Goal: Information Seeking & Learning: Learn about a topic

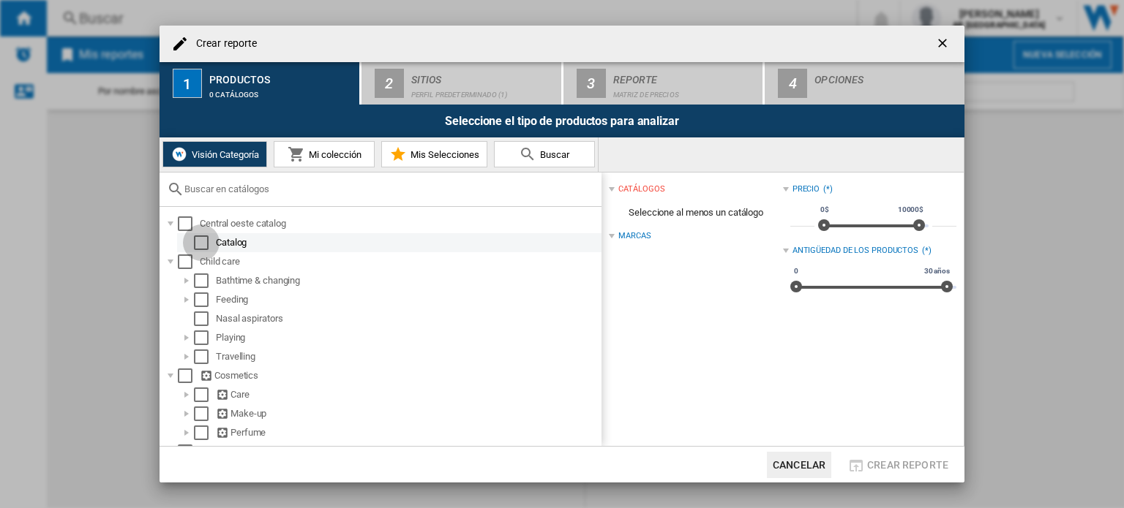
click at [196, 242] on div "Select" at bounding box center [201, 243] width 15 height 15
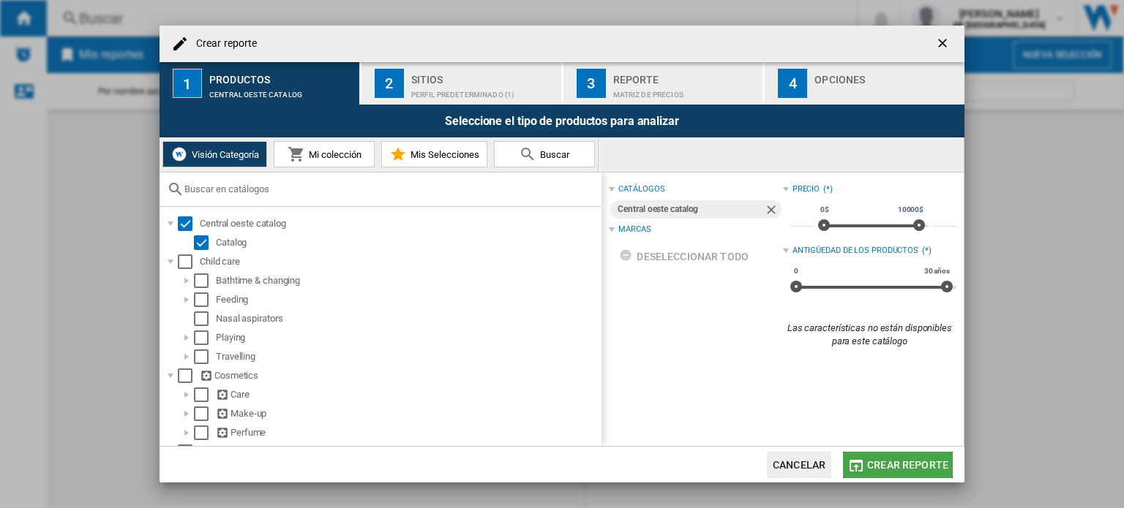
click at [878, 462] on span "Crear reporte" at bounding box center [907, 465] width 81 height 12
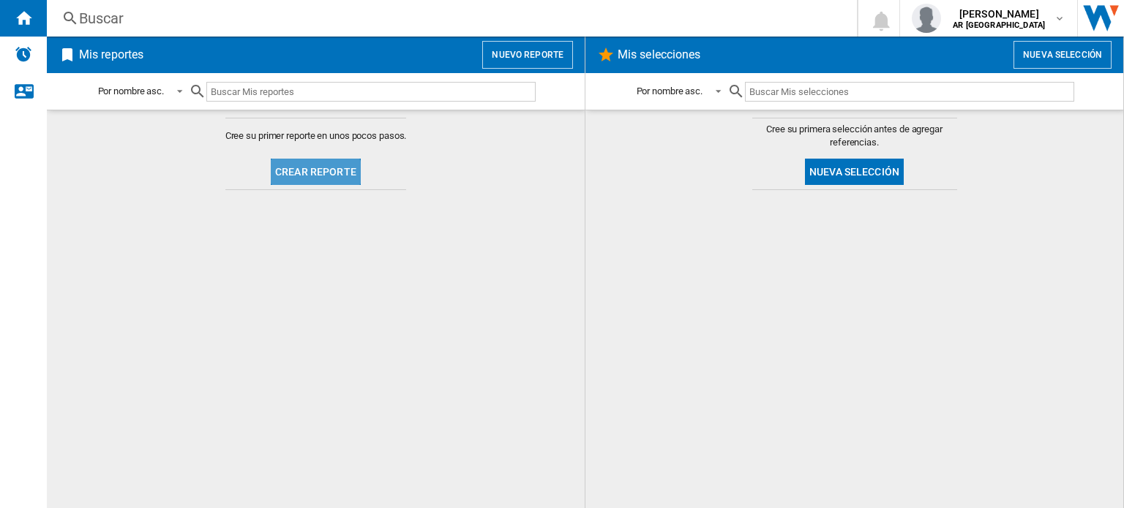
click at [312, 176] on button "Crear reporte" at bounding box center [316, 172] width 90 height 26
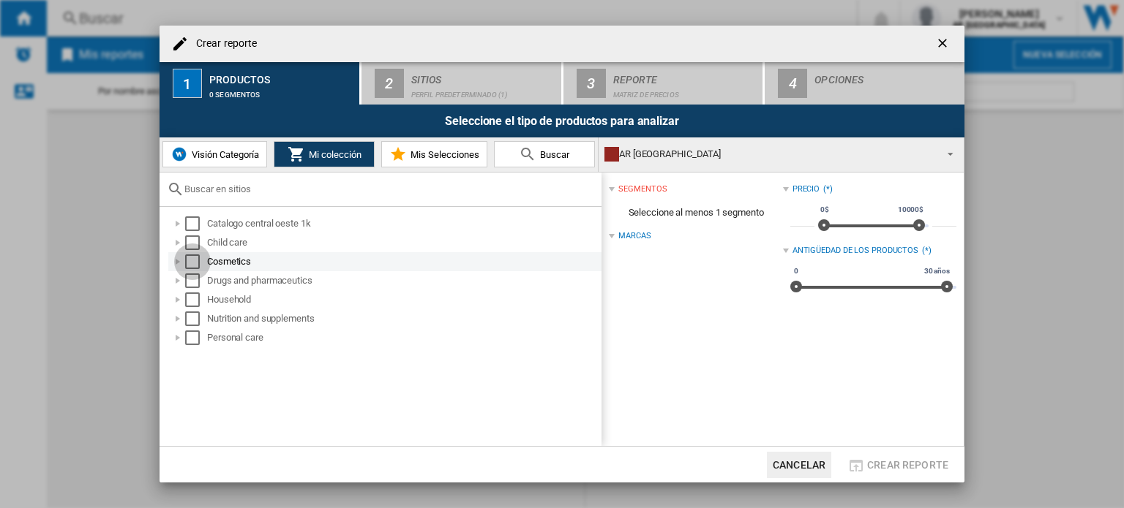
click at [193, 261] on div "Select" at bounding box center [192, 262] width 15 height 15
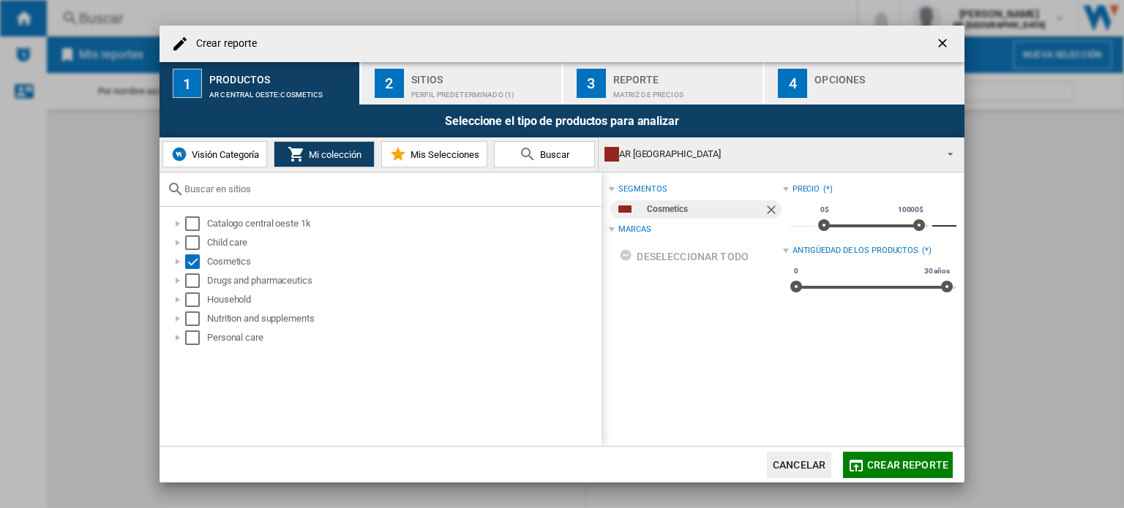
click at [937, 216] on input "*****" at bounding box center [944, 219] width 24 height 15
type input "*****"
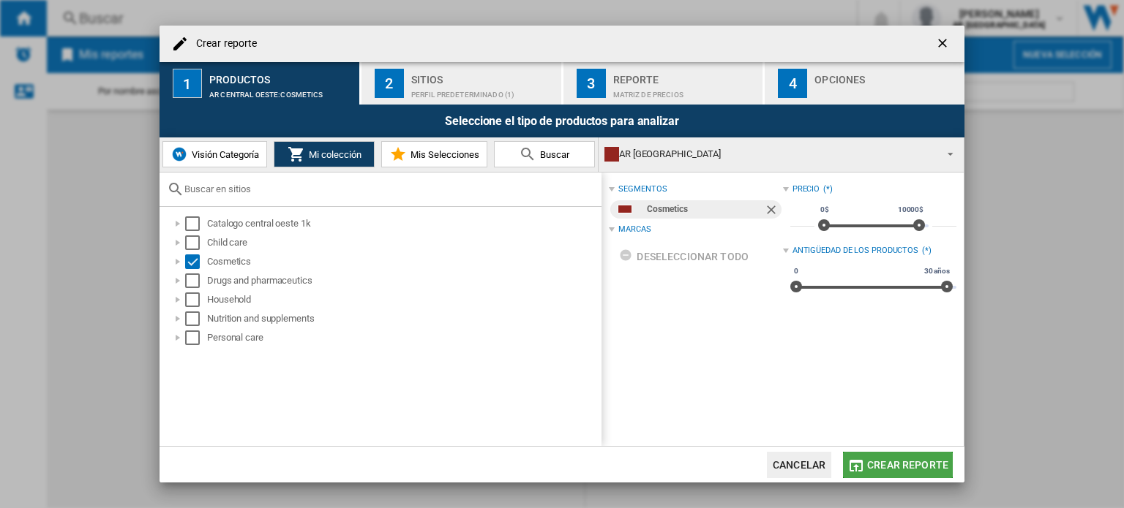
click at [901, 458] on button "Crear reporte" at bounding box center [898, 465] width 110 height 26
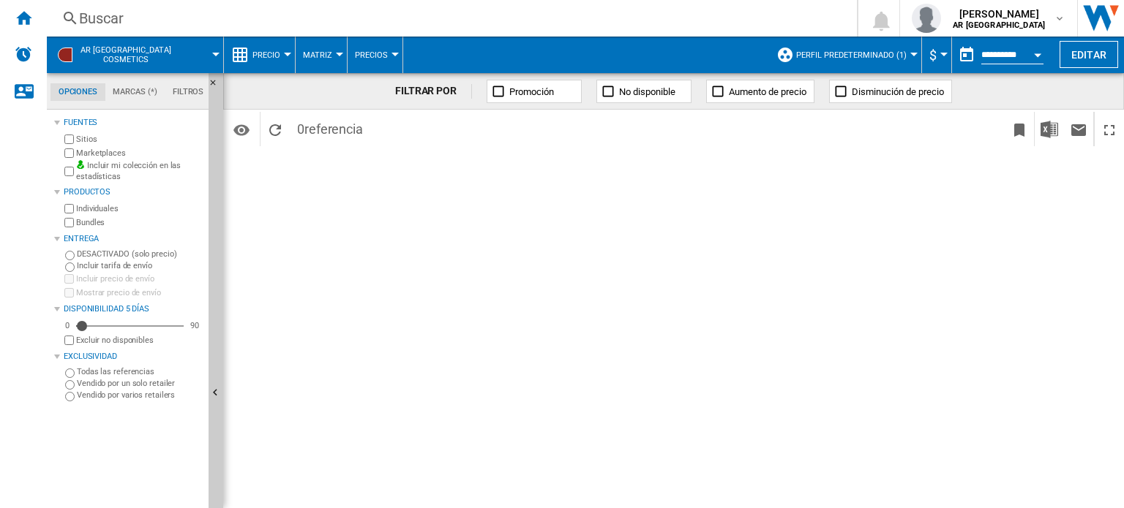
click at [602, 95] on ng-md-icon at bounding box center [608, 91] width 15 height 15
click at [494, 92] on ng-md-icon at bounding box center [498, 91] width 15 height 15
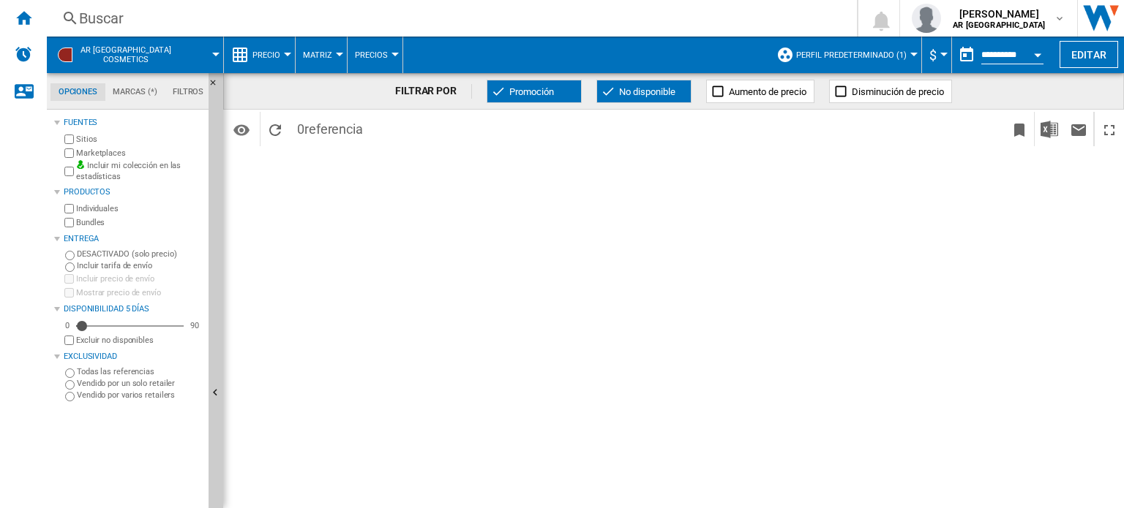
click at [720, 87] on ng-md-icon at bounding box center [717, 91] width 15 height 15
click at [847, 88] on ng-md-icon at bounding box center [840, 91] width 15 height 15
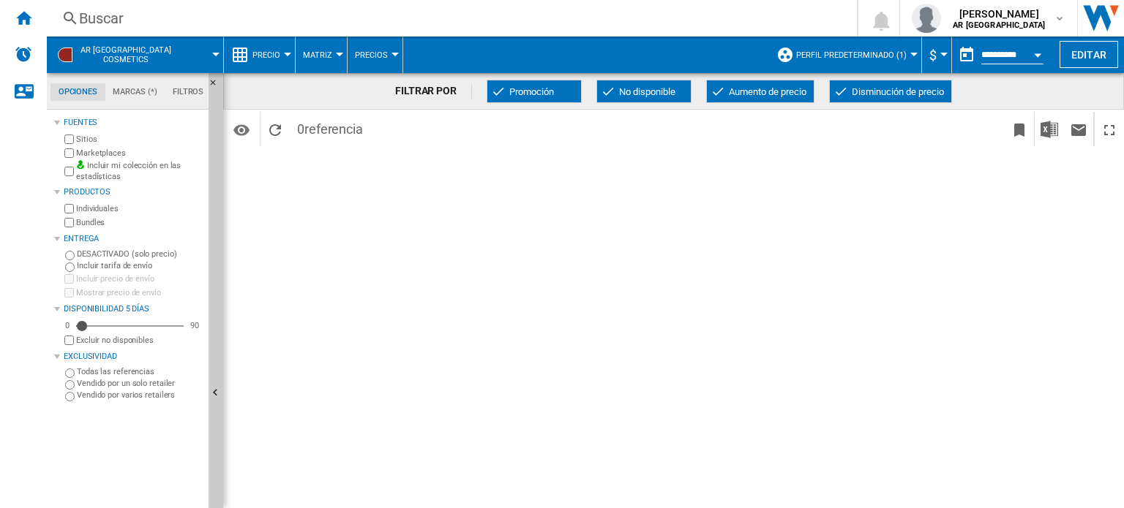
click at [214, 56] on span at bounding box center [204, 55] width 24 height 37
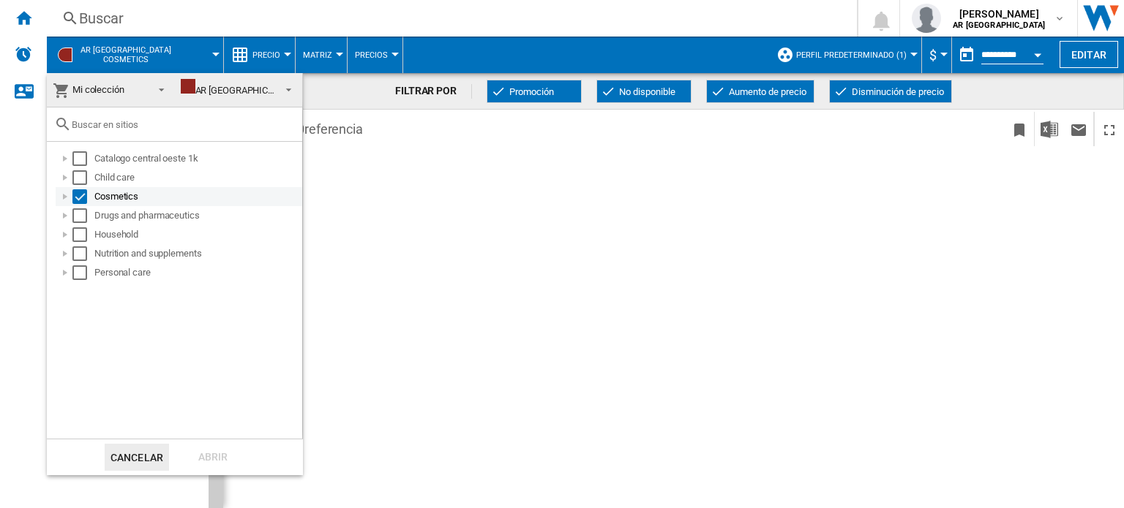
click at [67, 198] on div at bounding box center [65, 196] width 15 height 15
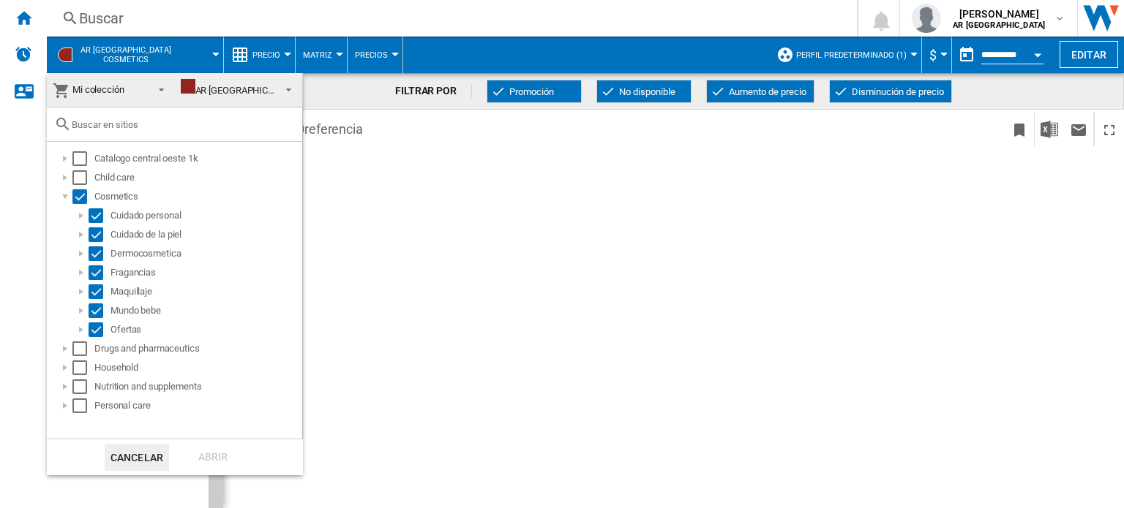
click at [336, 54] on md-backdrop at bounding box center [562, 254] width 1124 height 508
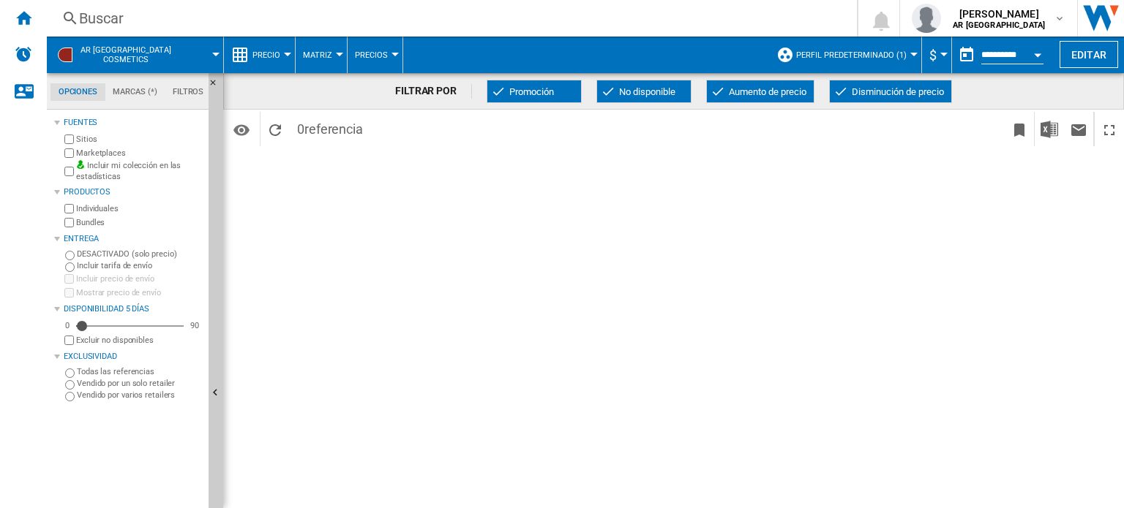
click at [336, 54] on div at bounding box center [339, 55] width 7 height 4
click at [1012, 50] on md-backdrop at bounding box center [562, 254] width 1124 height 508
click at [1036, 53] on div "Open calendar" at bounding box center [1037, 55] width 7 height 4
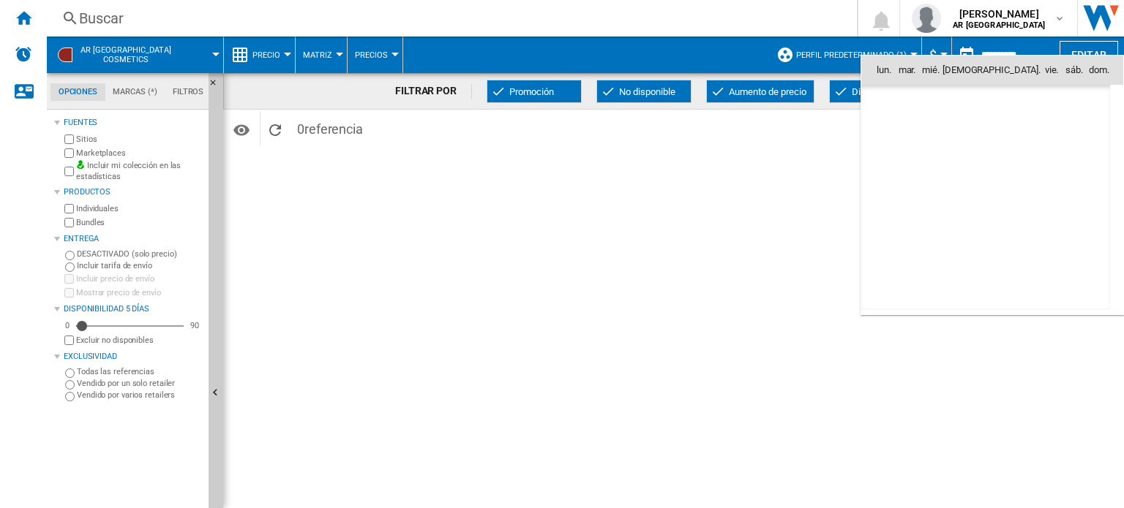
scroll to position [6978, 0]
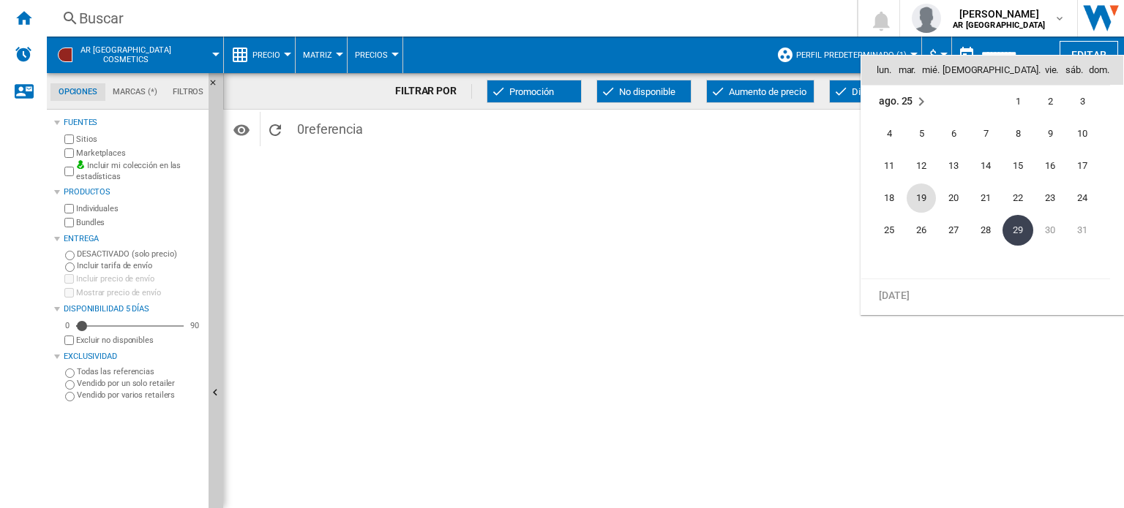
click at [913, 195] on span "19" at bounding box center [920, 198] width 29 height 29
type input "**********"
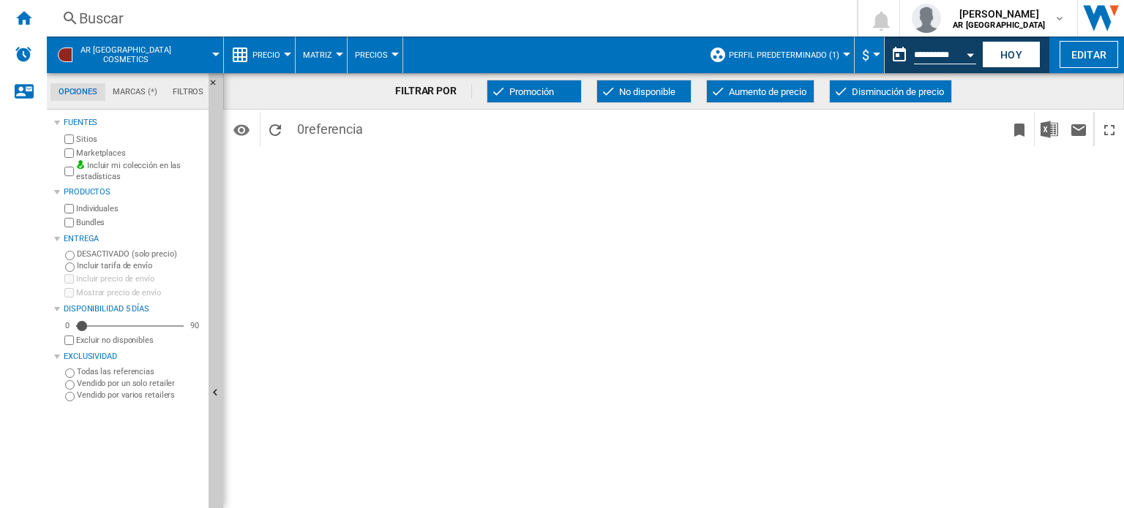
click at [273, 59] on span "Precio" at bounding box center [266, 55] width 28 height 10
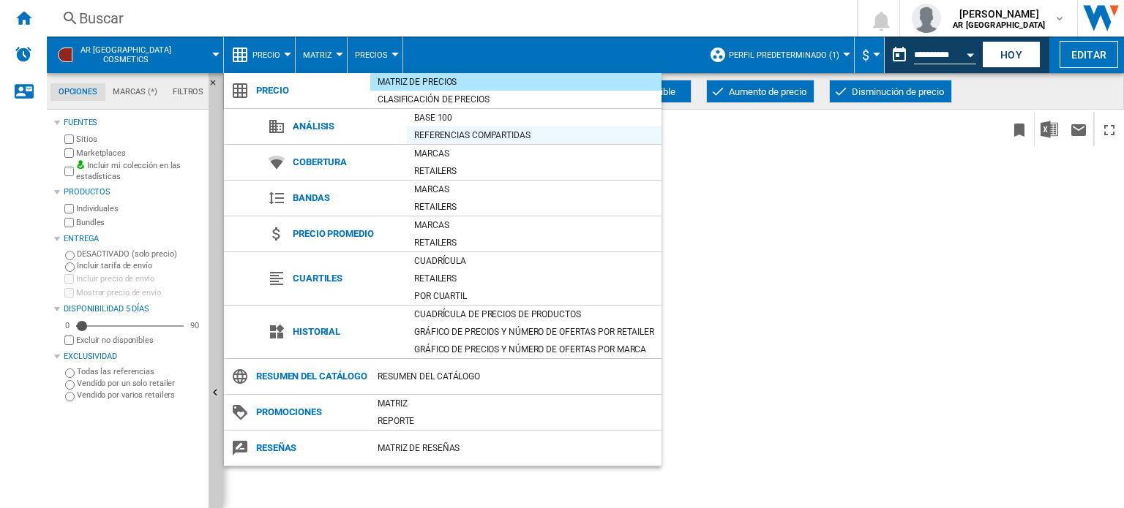
click at [428, 133] on div "Referencias compartidas" at bounding box center [534, 135] width 255 height 15
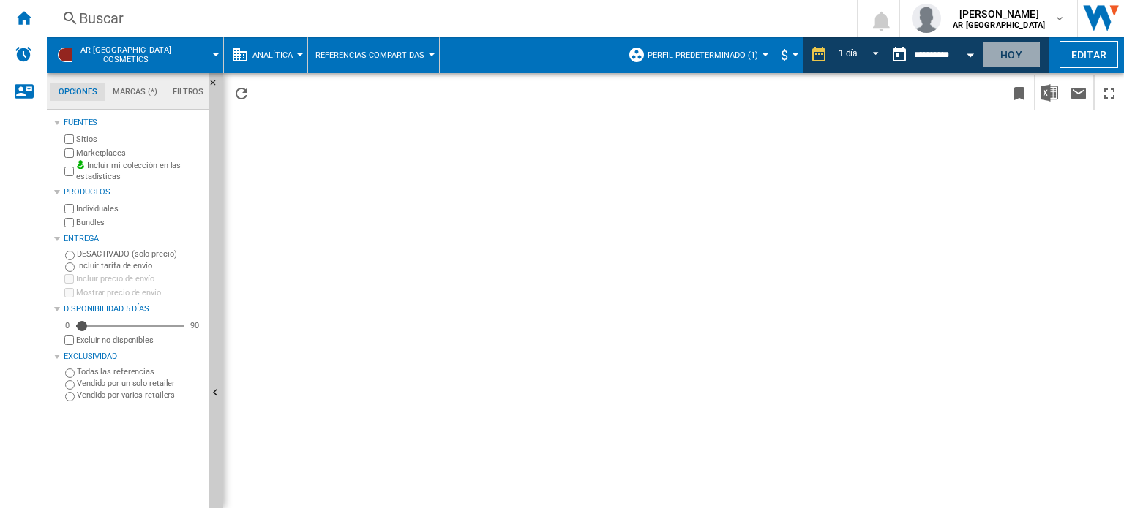
click at [1006, 48] on button "Hoy" at bounding box center [1011, 54] width 59 height 27
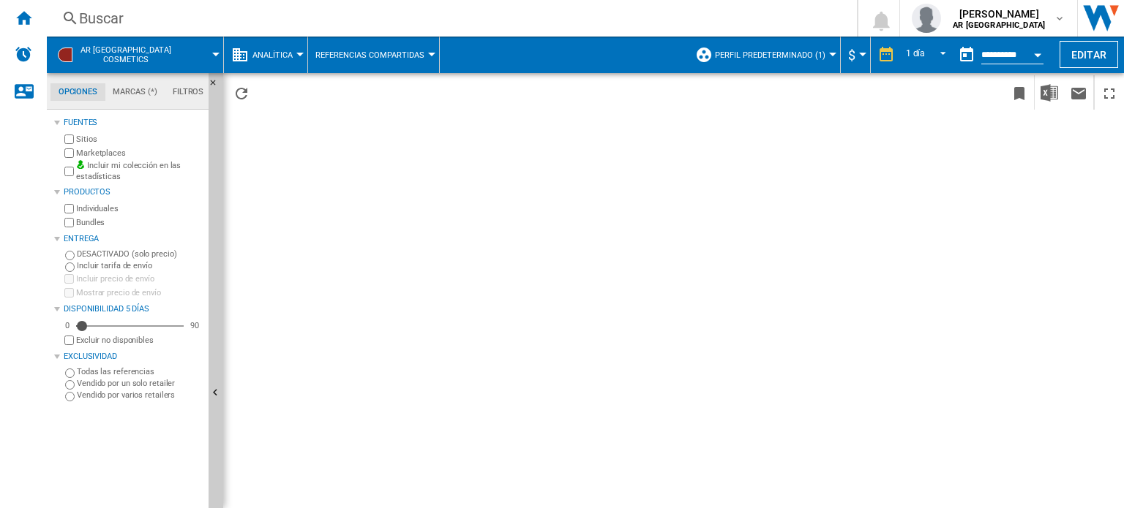
click at [217, 53] on div at bounding box center [215, 55] width 7 height 4
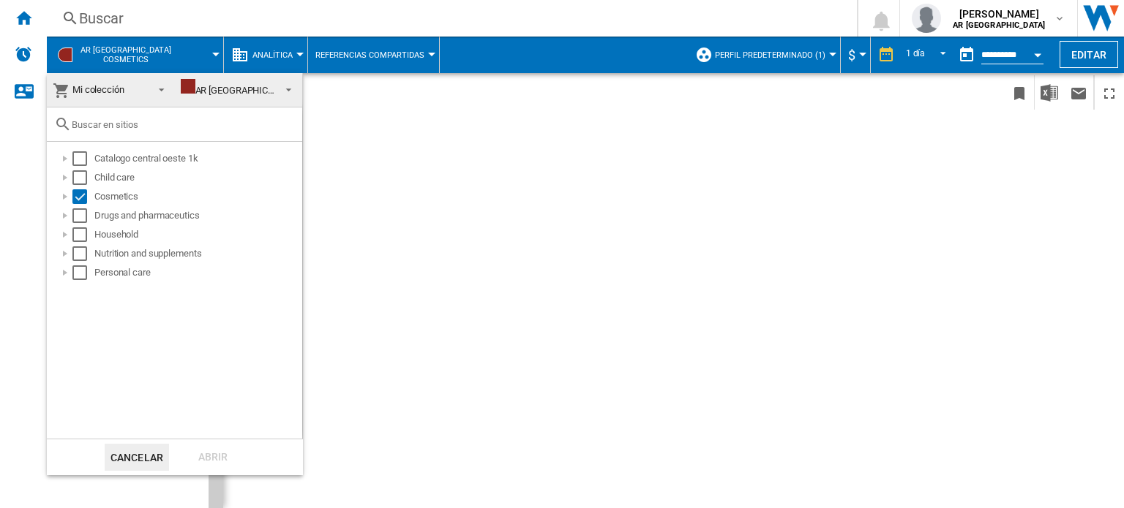
click at [217, 53] on md-backdrop at bounding box center [562, 254] width 1124 height 508
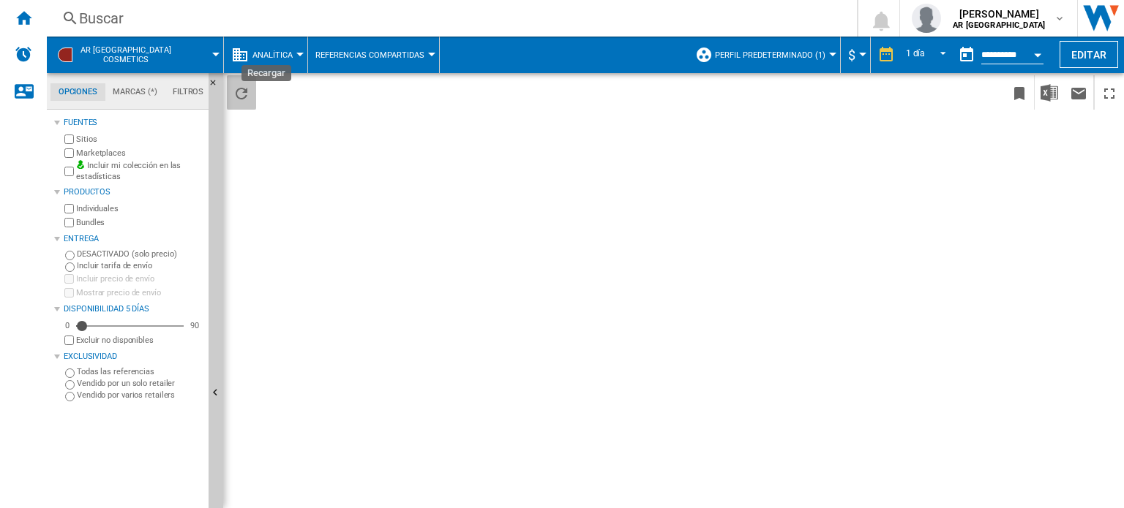
click at [238, 95] on ng-md-icon "Recargar" at bounding box center [242, 94] width 18 height 18
click at [301, 51] on md-menu "Analítica Precio Matriz de precios Clasificación de precios Análisis Base 100 R…" at bounding box center [266, 55] width 84 height 37
click at [294, 53] on button "Analítica" at bounding box center [276, 55] width 48 height 37
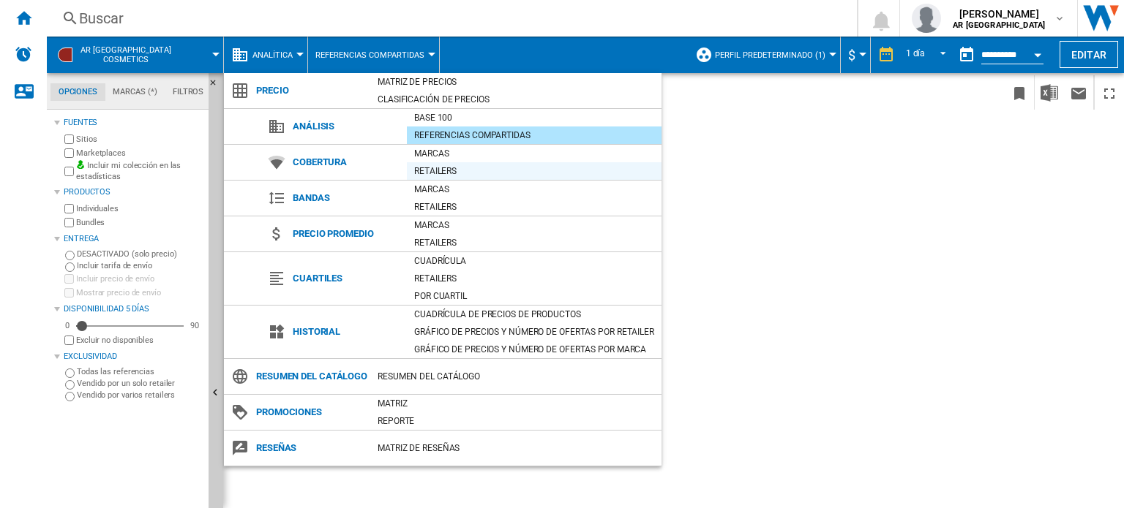
click at [429, 169] on div "Retailers" at bounding box center [534, 171] width 255 height 15
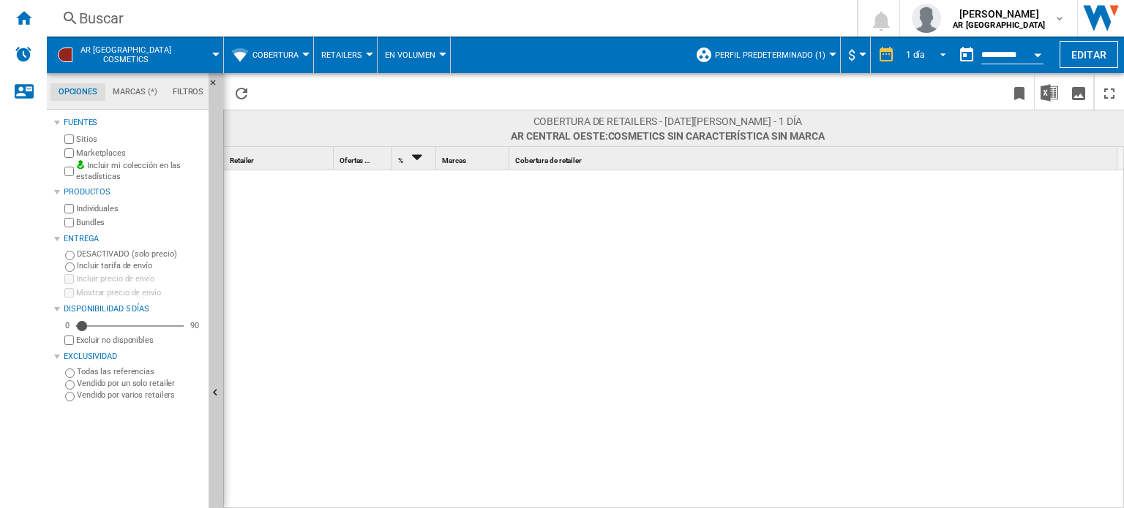
click at [941, 55] on span "REPORTS.WIZARD.STEPS.REPORT.STEPS.REPORT_OPTIONS.PERIOD: 1 día" at bounding box center [939, 53] width 18 height 13
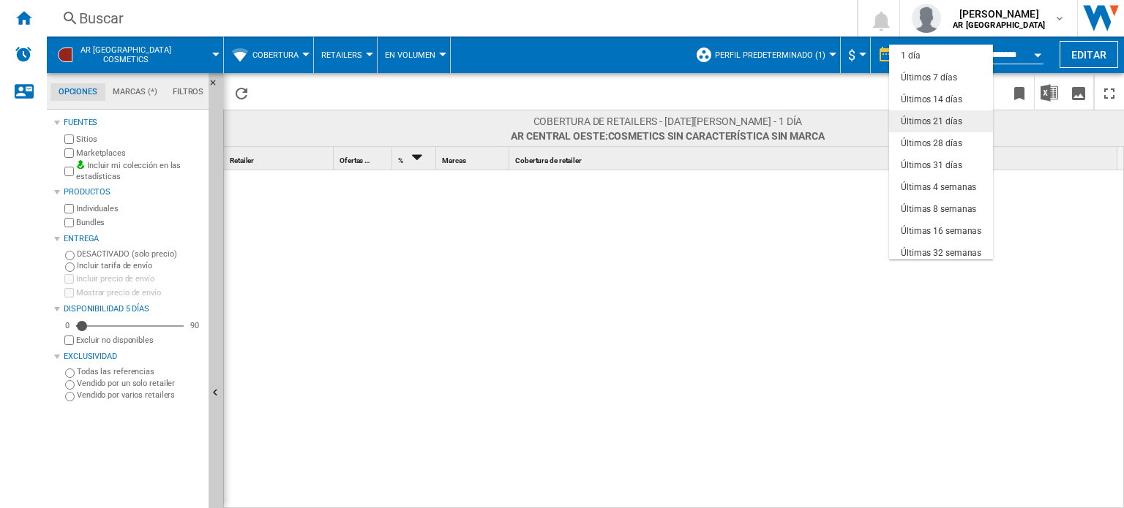
click at [929, 116] on div "Últimos 21 días" at bounding box center [930, 122] width 61 height 12
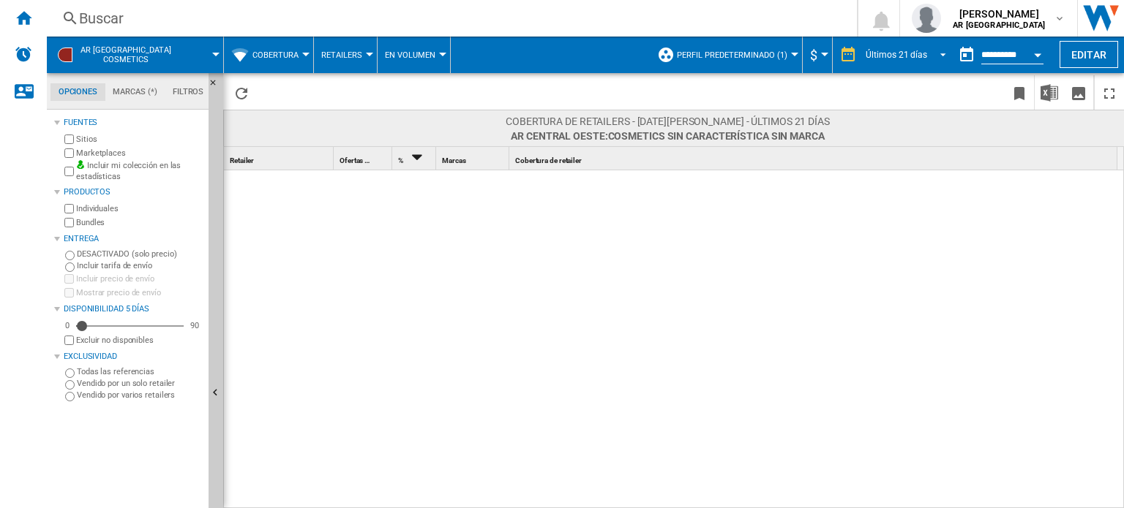
click at [887, 50] on div "Últimos 21 días" at bounding box center [895, 55] width 61 height 10
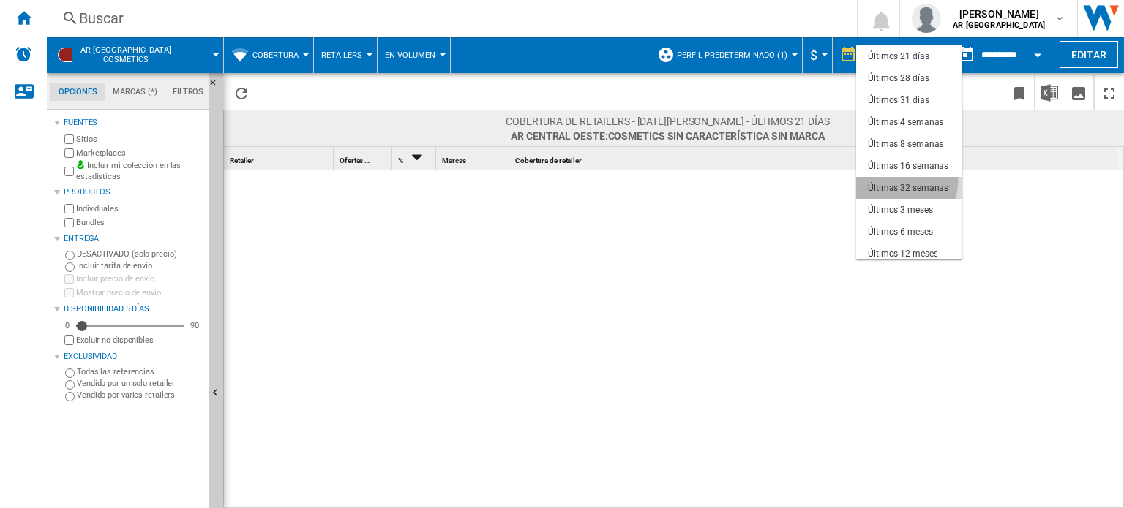
click at [900, 181] on md-option "Últimas 32 semanas" at bounding box center [909, 188] width 106 height 22
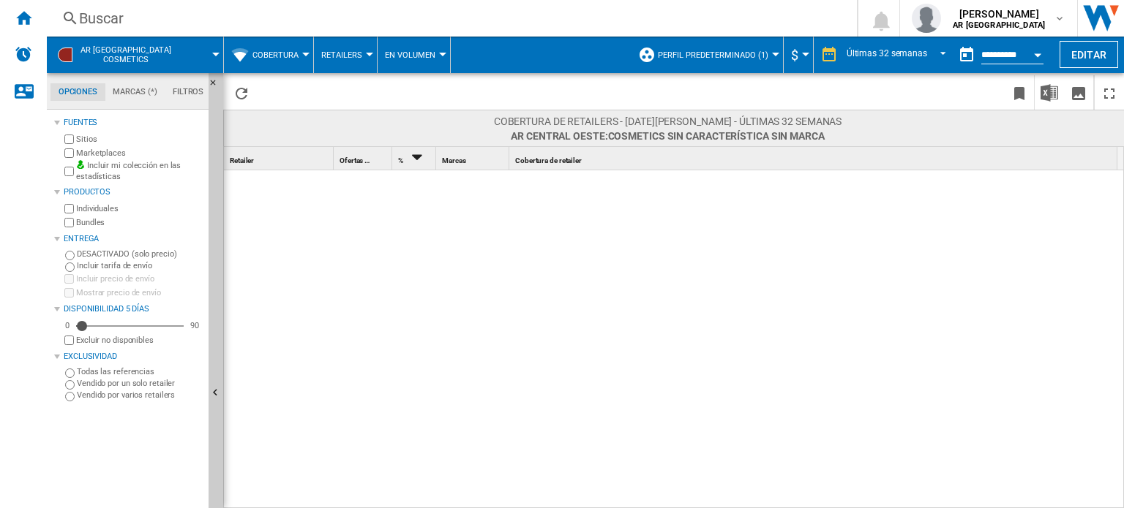
click at [356, 54] on span "Retailers" at bounding box center [341, 55] width 41 height 10
click at [351, 91] on span "Marcas" at bounding box center [343, 90] width 37 height 13
click at [281, 55] on span "Cobertura" at bounding box center [275, 55] width 46 height 10
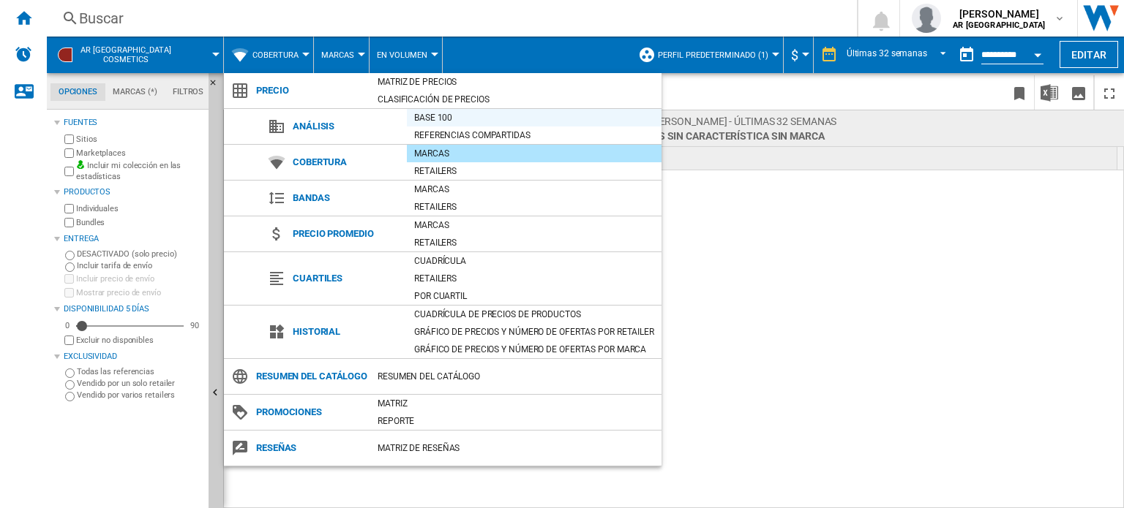
click at [430, 116] on div "Base 100" at bounding box center [534, 117] width 255 height 15
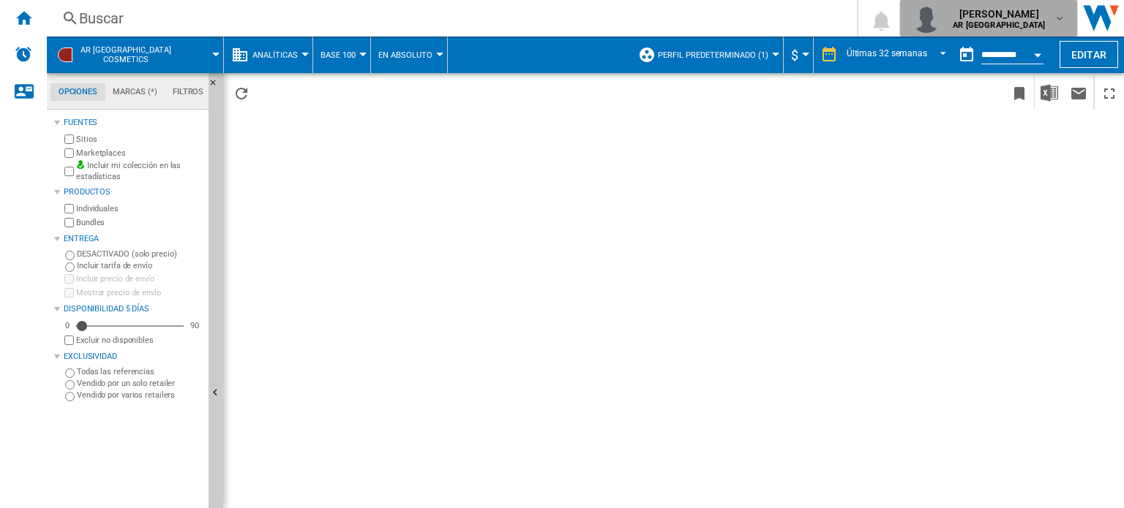
click at [980, 13] on span "[PERSON_NAME]" at bounding box center [998, 14] width 92 height 15
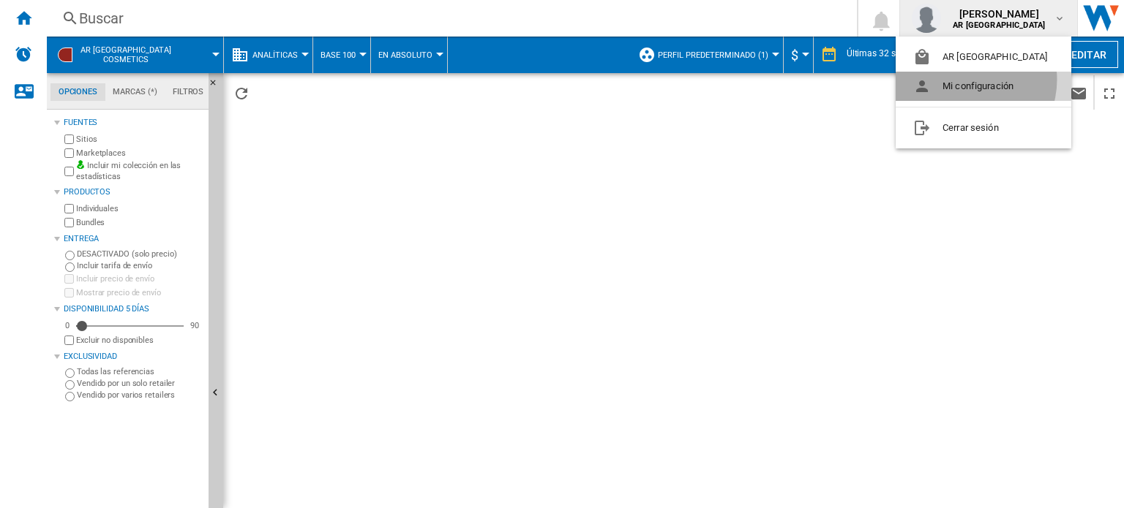
click at [966, 80] on button "Mi configuración" at bounding box center [983, 86] width 176 height 29
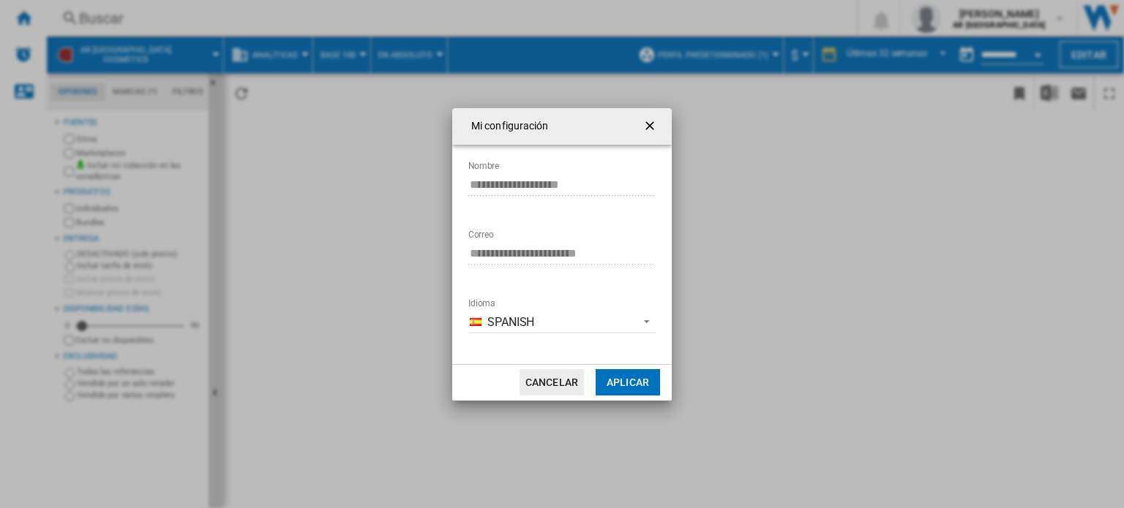
click at [544, 388] on button "Cancelar" at bounding box center [551, 382] width 64 height 26
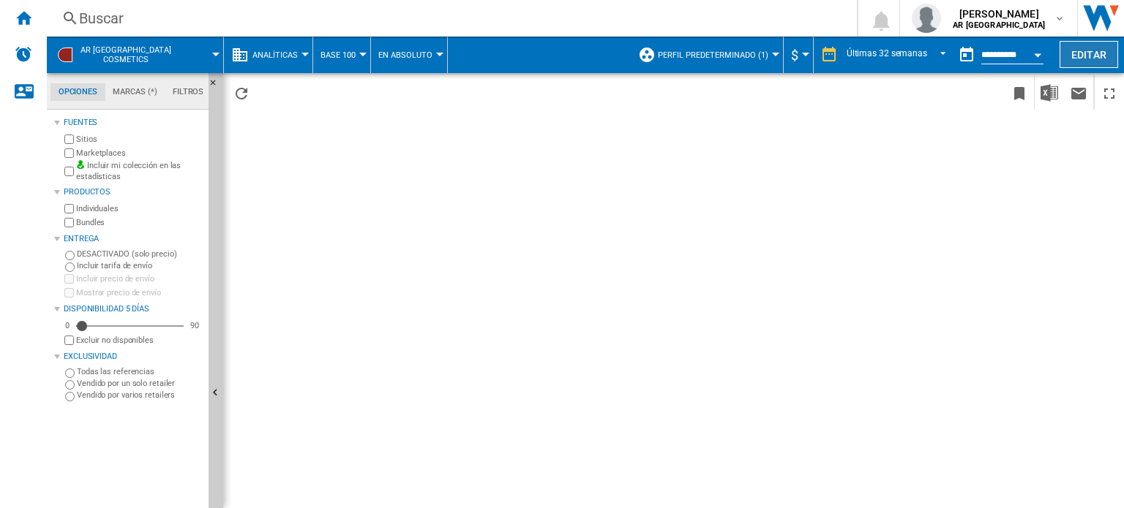
click at [1089, 53] on button "Editar" at bounding box center [1088, 54] width 59 height 27
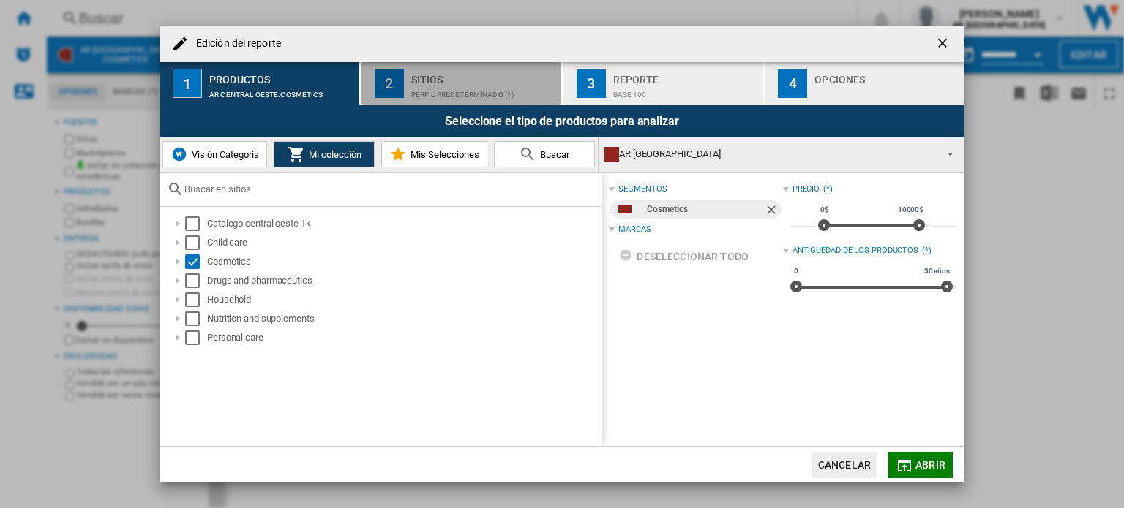
click at [443, 77] on div "Sitios" at bounding box center [483, 75] width 144 height 15
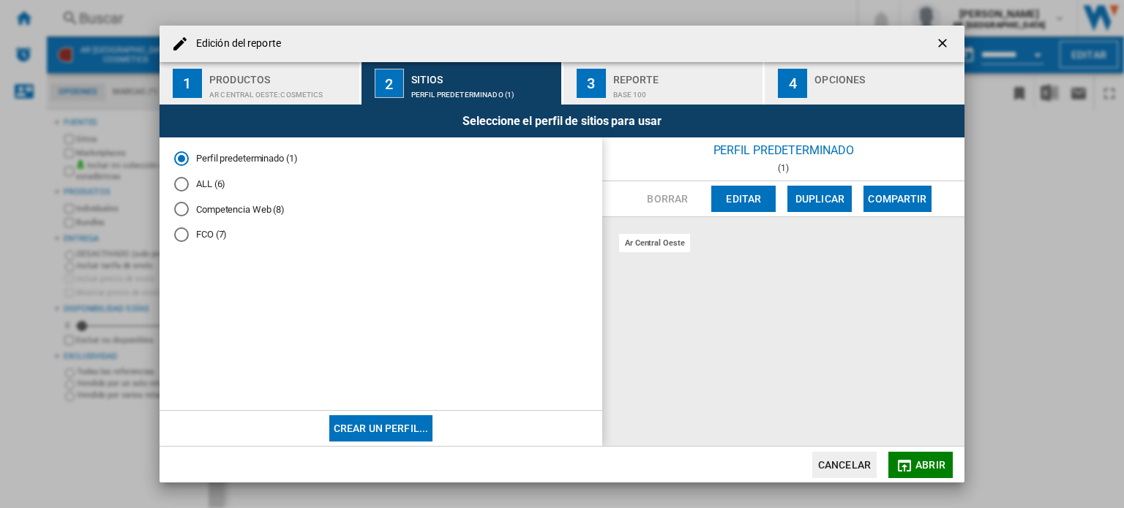
click at [178, 236] on div "FCO (7)" at bounding box center [181, 234] width 15 height 15
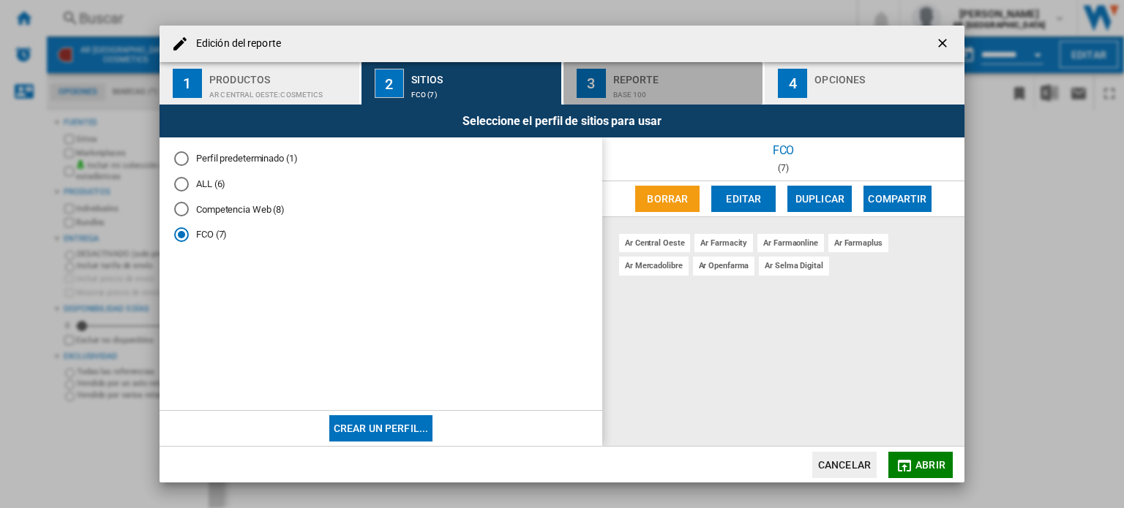
click at [644, 86] on div "Base 100" at bounding box center [685, 90] width 144 height 15
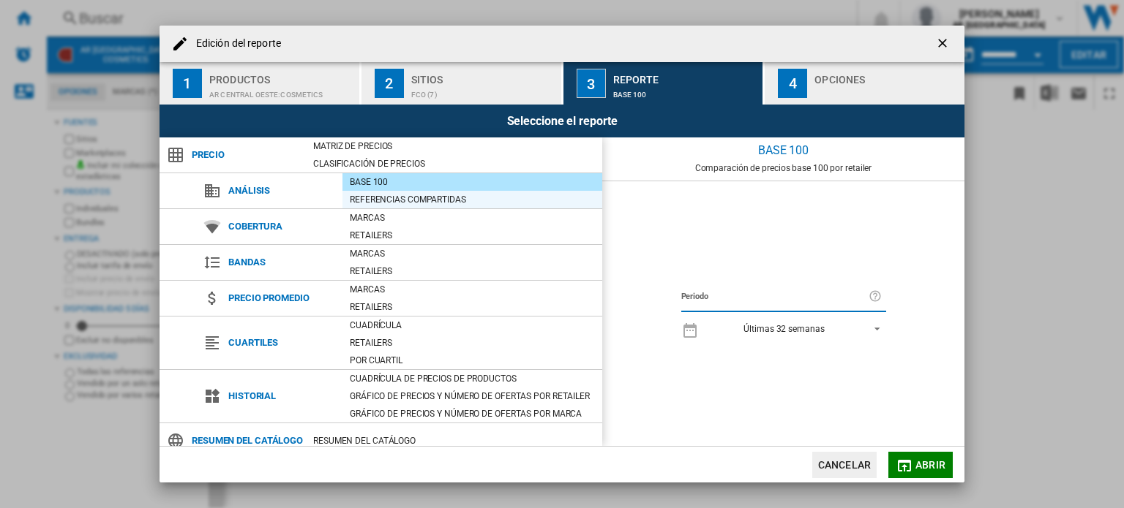
click at [482, 198] on div "Referencias compartidas" at bounding box center [472, 199] width 260 height 15
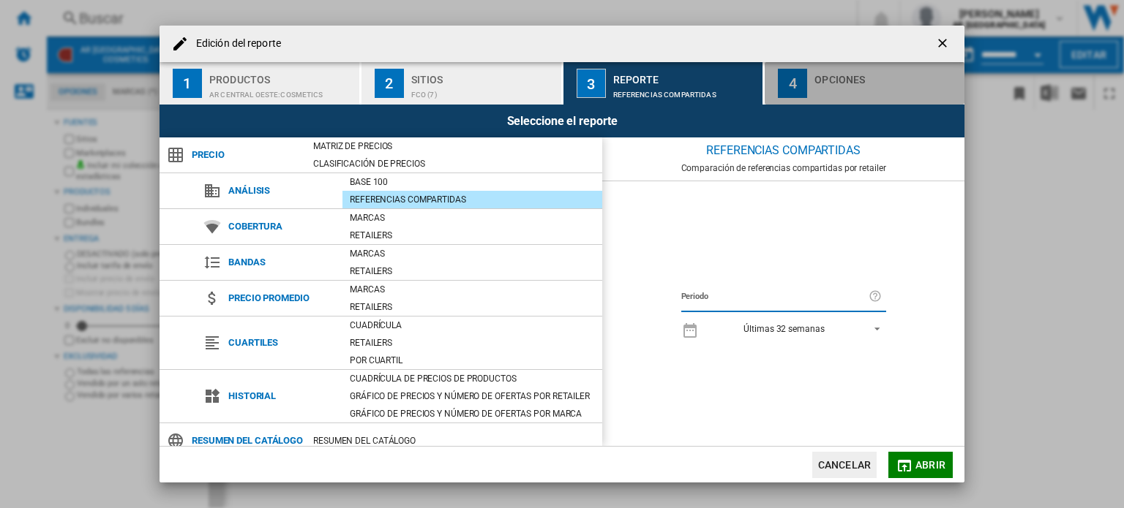
click at [838, 77] on div "Opciones" at bounding box center [886, 75] width 144 height 15
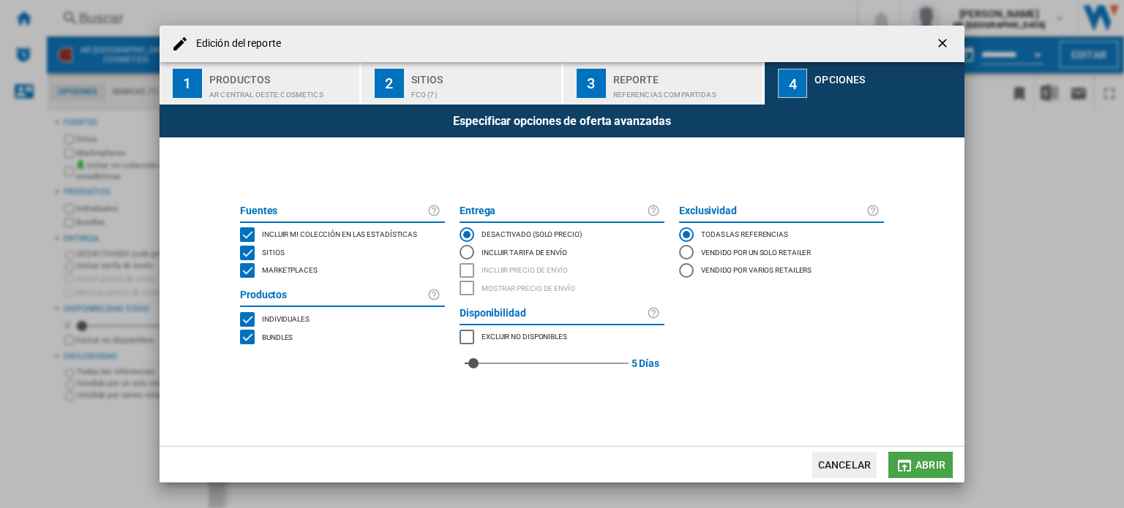
click at [918, 467] on span "Abrir" at bounding box center [930, 465] width 30 height 12
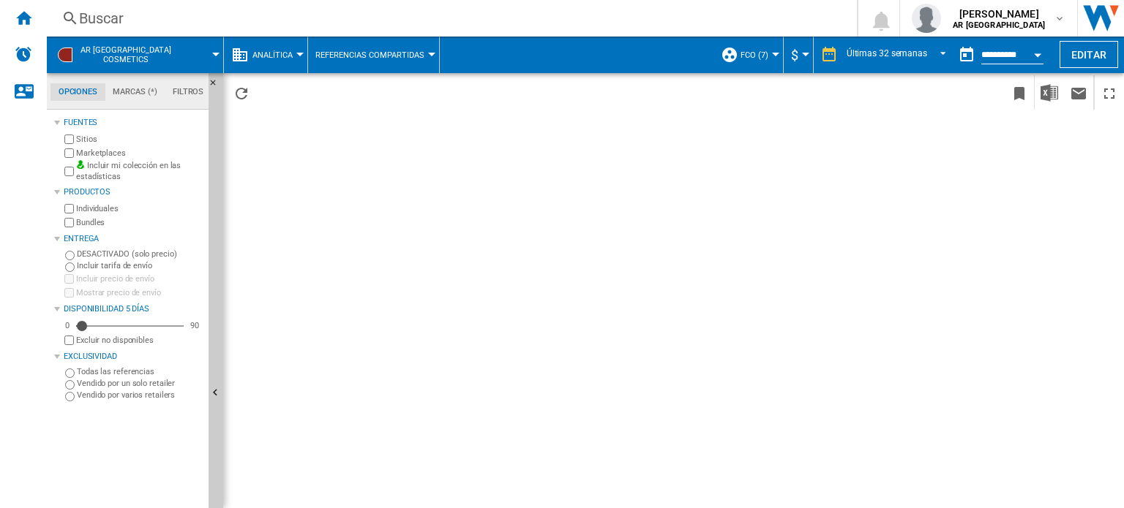
click at [808, 53] on div "Currency" at bounding box center [805, 55] width 7 height 4
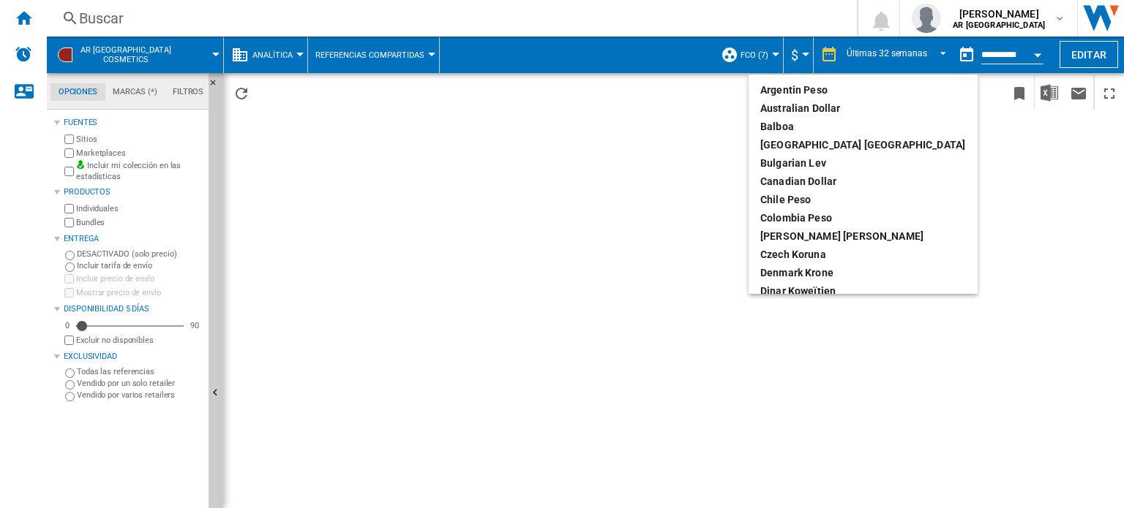
click at [808, 53] on md-backdrop at bounding box center [562, 254] width 1124 height 508
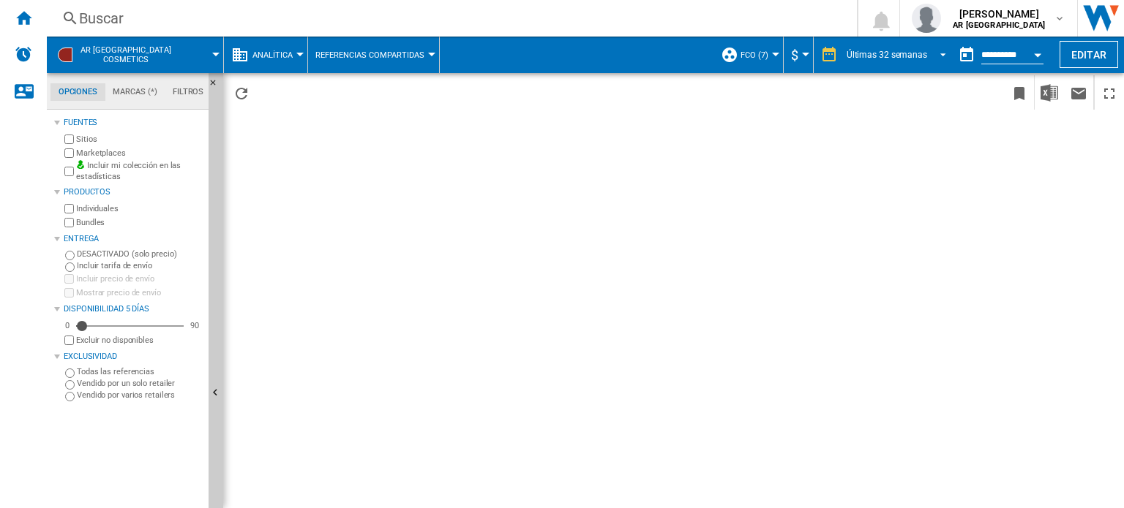
click at [938, 54] on span "REPORTS.WIZARD.STEPS.REPORT.STEPS.REPORT_OPTIONS.PERIOD: Últimas 32 semanas" at bounding box center [939, 53] width 18 height 13
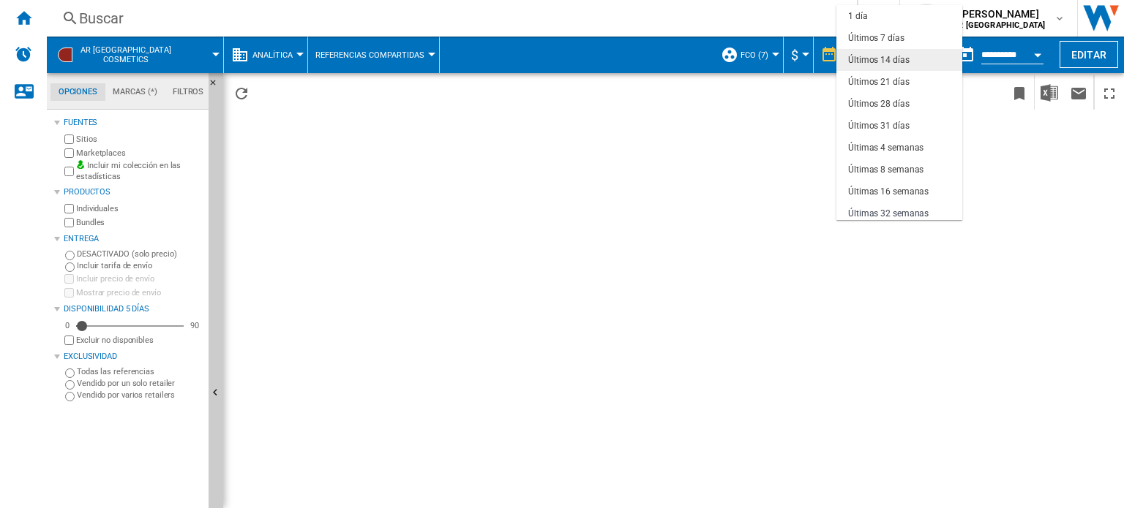
click at [886, 55] on div "Últimos 14 días" at bounding box center [878, 60] width 61 height 12
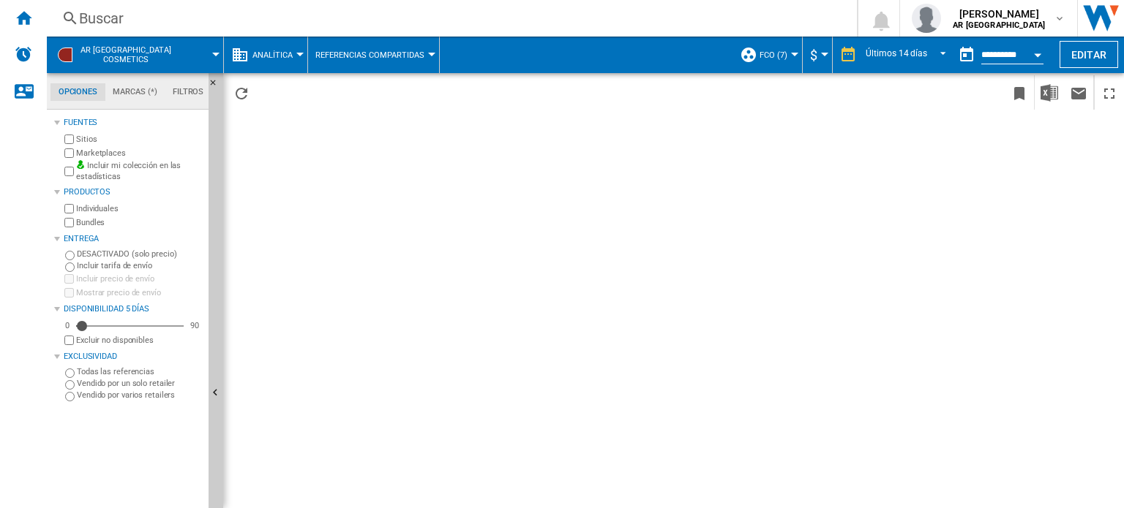
click at [794, 54] on div at bounding box center [794, 55] width 7 height 4
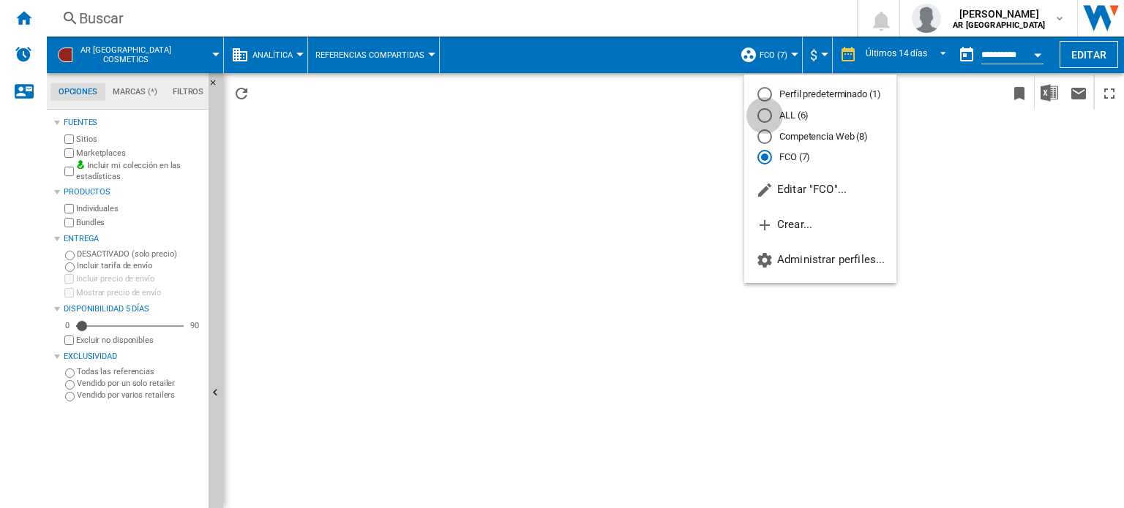
click at [764, 116] on div "ALL (6)" at bounding box center [764, 115] width 15 height 15
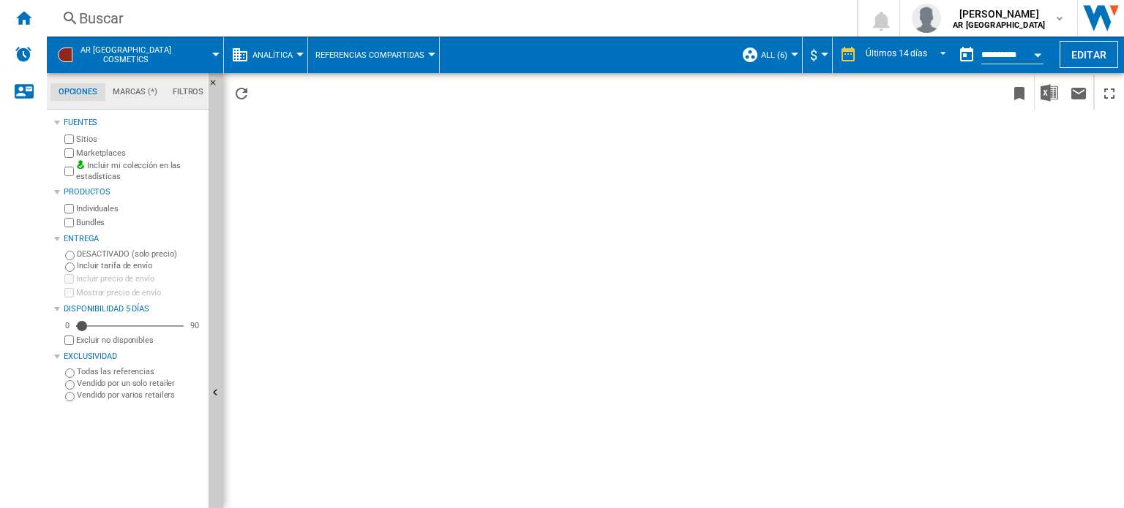
click at [349, 57] on span "Referencias compartidas" at bounding box center [369, 55] width 109 height 10
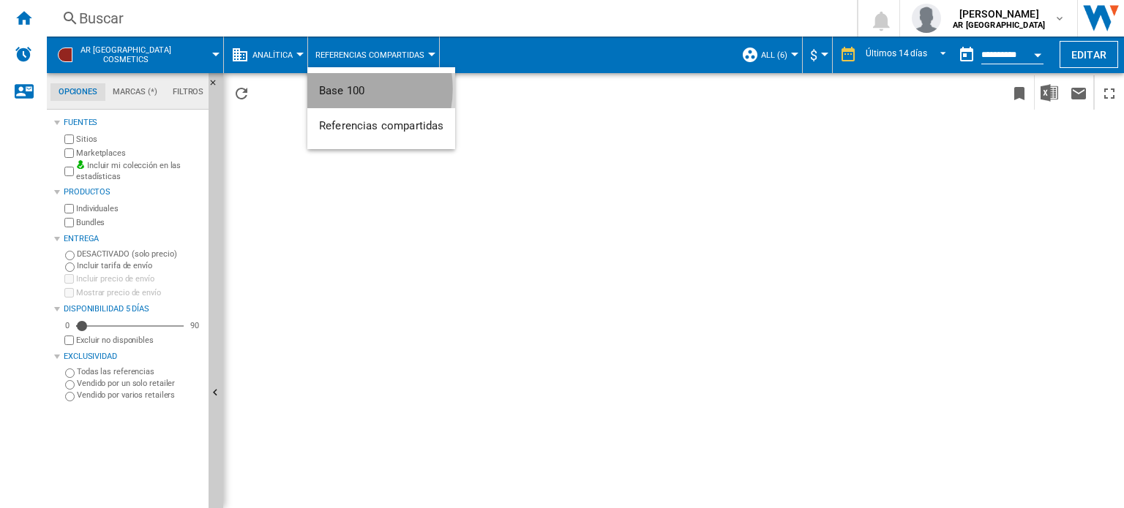
click at [342, 89] on span "Base 100" at bounding box center [341, 90] width 45 height 13
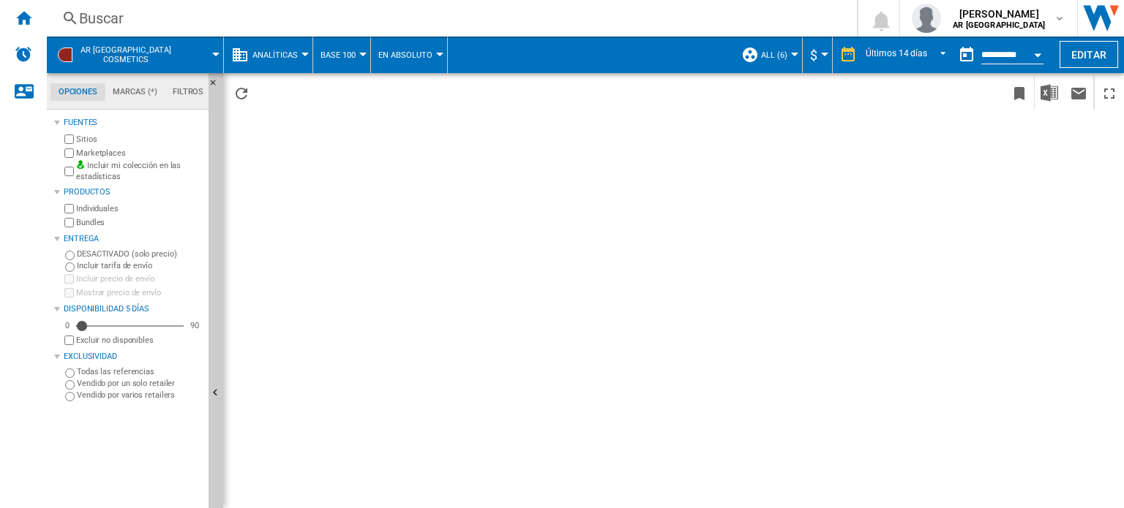
click at [214, 55] on div at bounding box center [215, 55] width 7 height 4
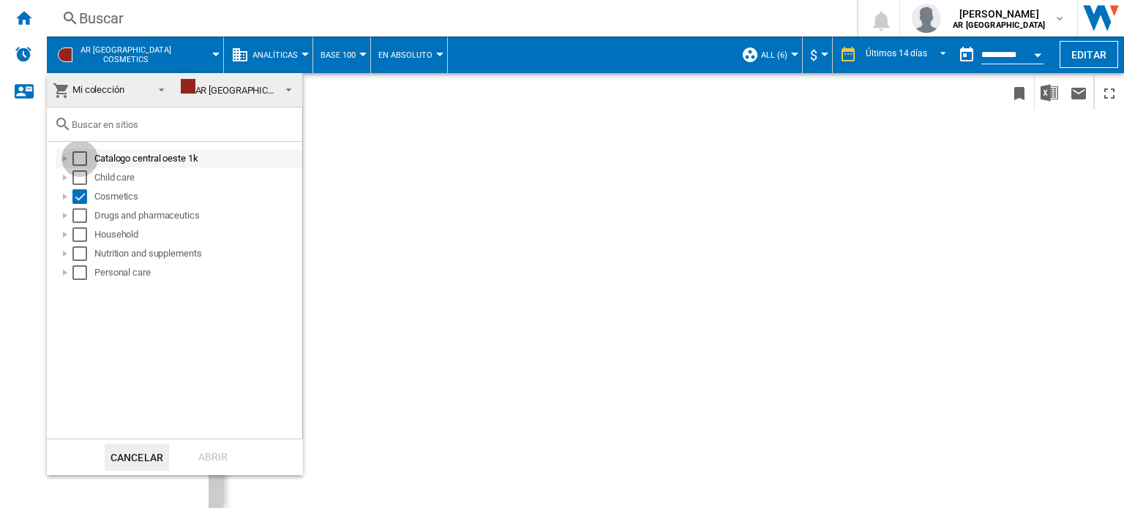
click at [82, 160] on div "Select" at bounding box center [79, 158] width 15 height 15
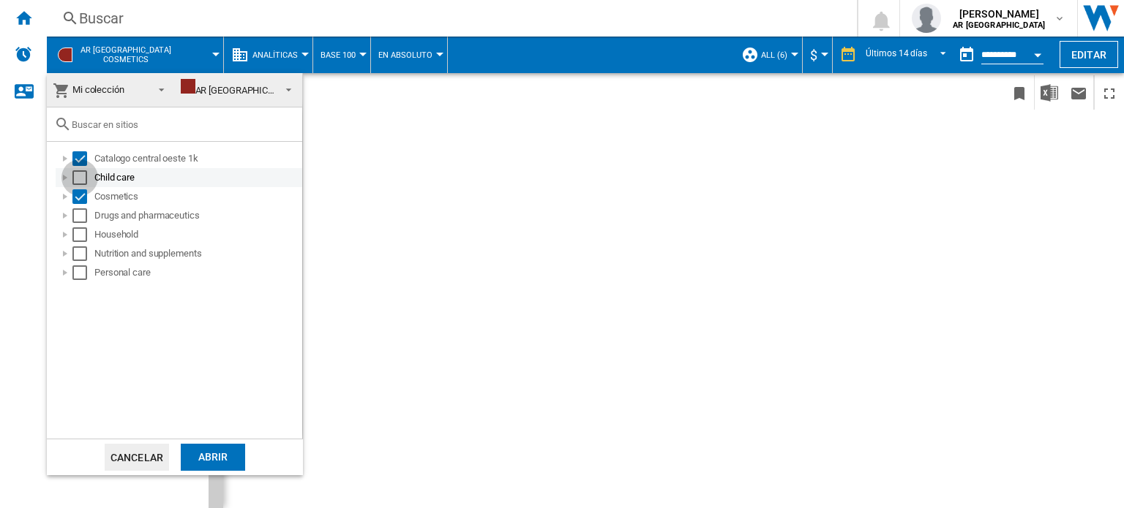
click at [76, 176] on div "Select" at bounding box center [79, 177] width 15 height 15
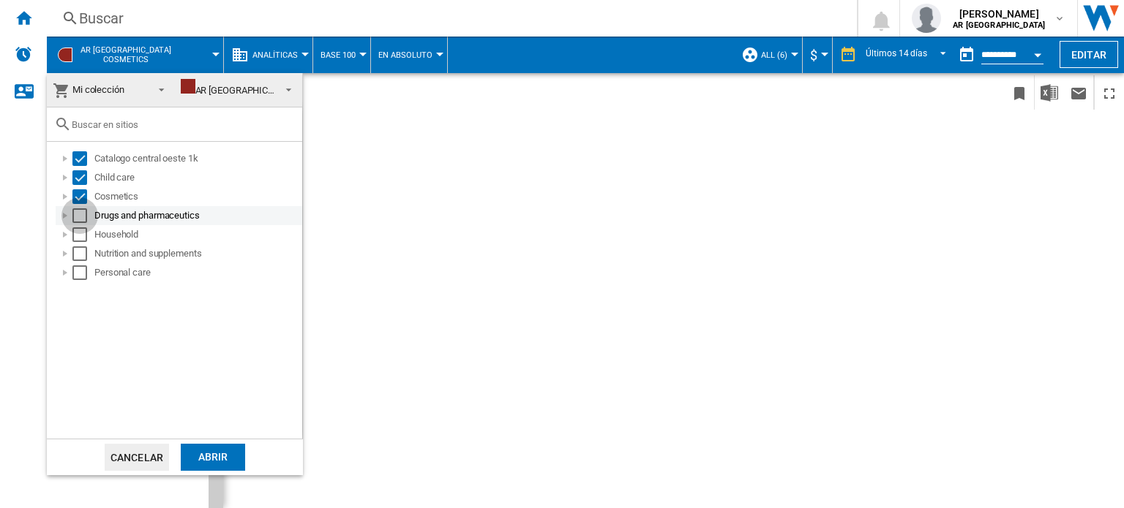
click at [77, 212] on div "Select" at bounding box center [79, 215] width 15 height 15
click at [78, 238] on div "Select" at bounding box center [79, 234] width 15 height 15
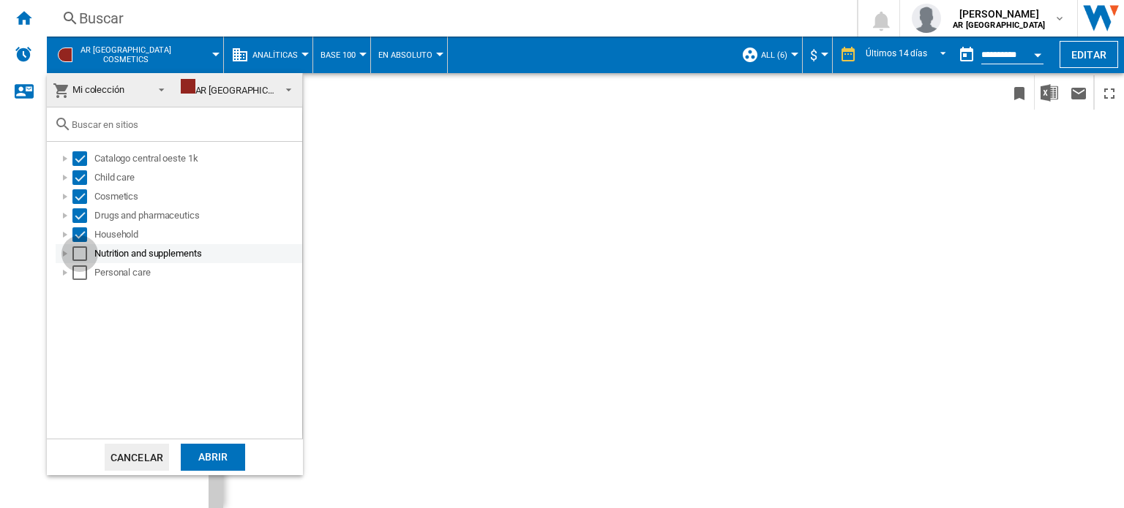
click at [78, 257] on div "Select" at bounding box center [79, 254] width 15 height 15
click at [78, 274] on div "Select" at bounding box center [79, 273] width 15 height 15
click at [164, 89] on span at bounding box center [157, 88] width 18 height 20
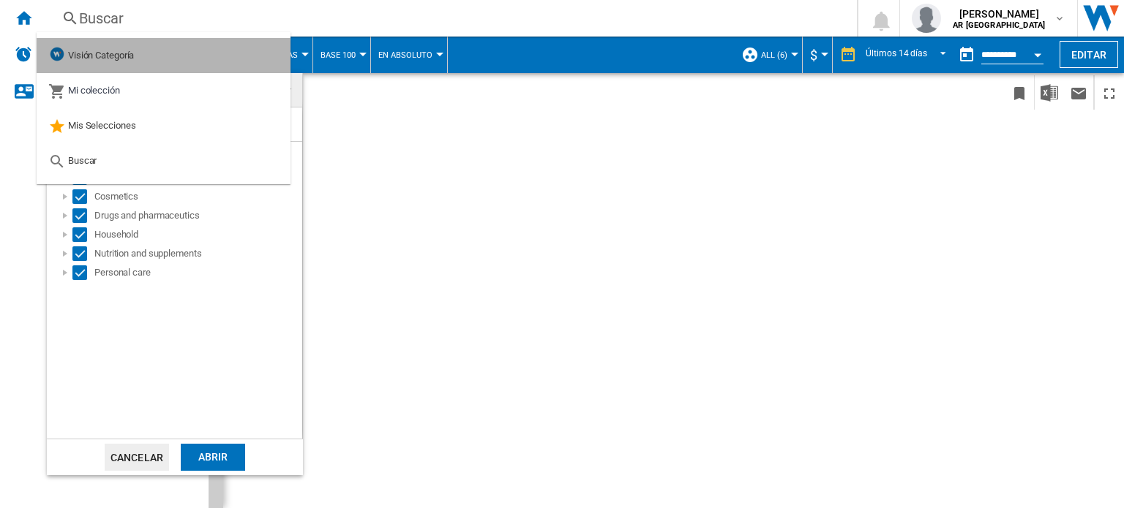
click at [120, 56] on span "Visión Categoría" at bounding box center [101, 55] width 66 height 11
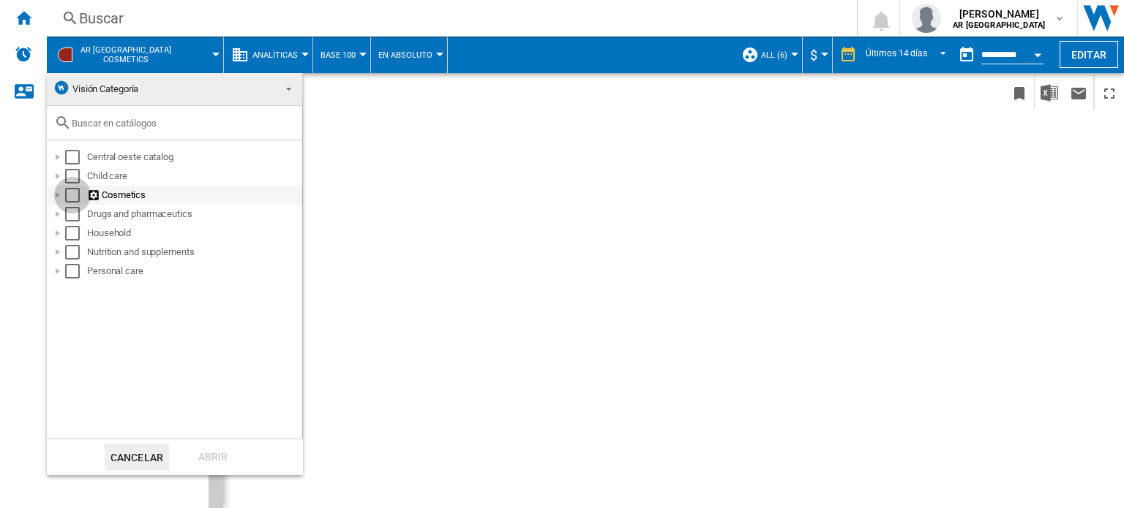
click at [72, 196] on div "Select" at bounding box center [72, 195] width 15 height 15
click at [208, 461] on div "Abrir" at bounding box center [213, 457] width 64 height 27
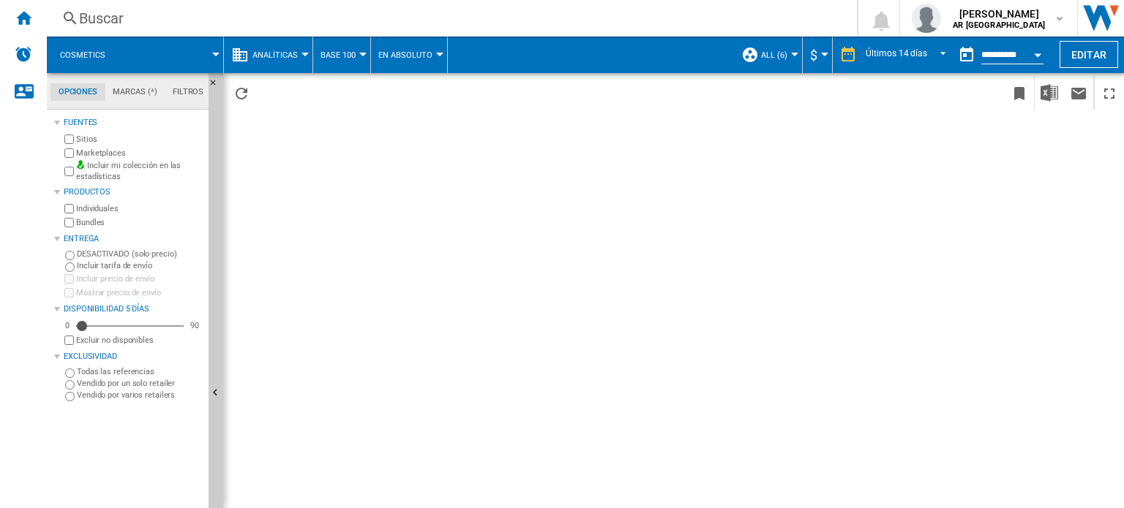
click at [216, 53] on div at bounding box center [215, 55] width 7 height 4
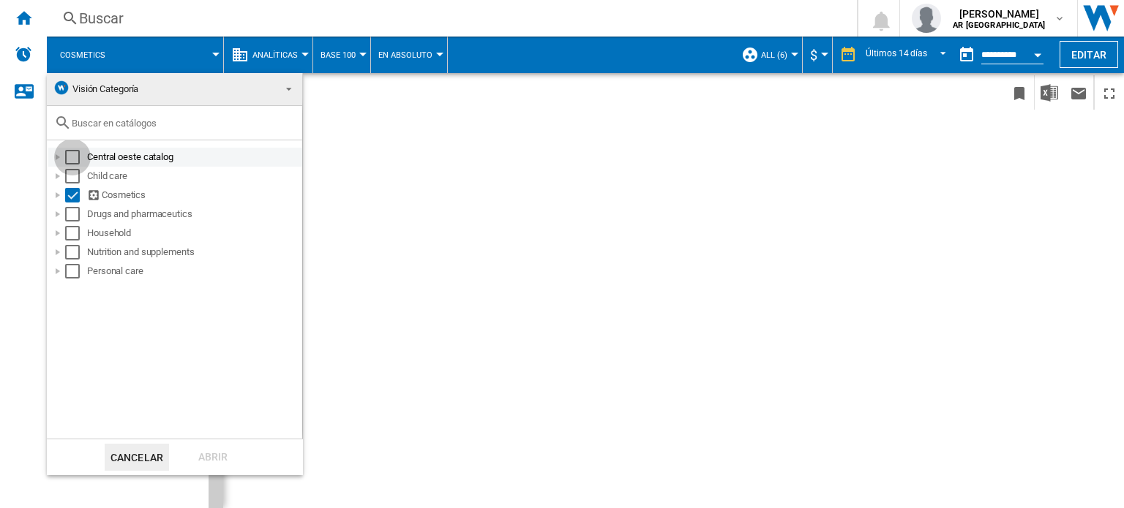
click at [70, 159] on div "Select" at bounding box center [72, 157] width 15 height 15
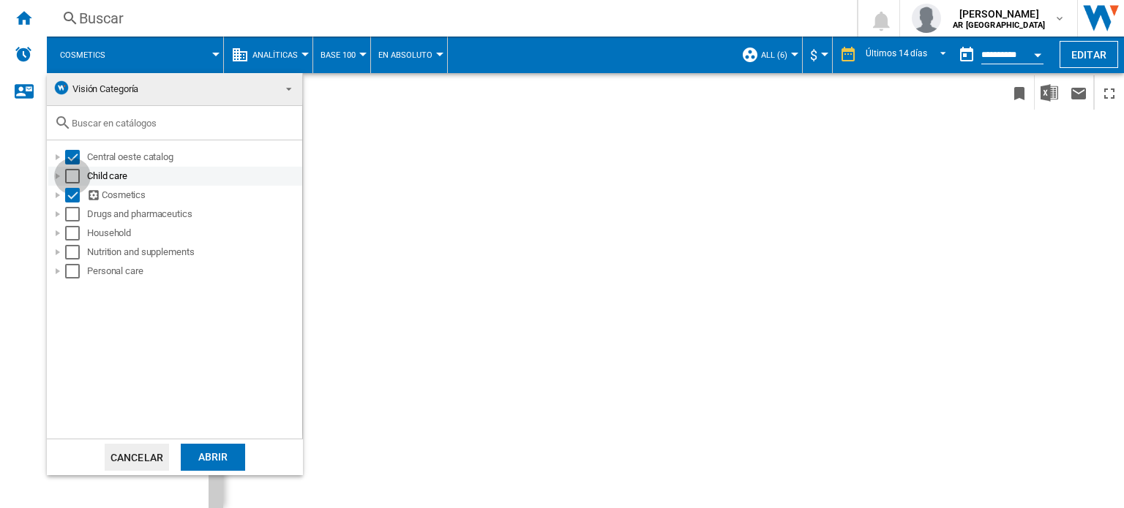
click at [70, 177] on div "Select" at bounding box center [72, 176] width 15 height 15
click at [73, 214] on div "Select" at bounding box center [72, 214] width 15 height 15
click at [70, 232] on div "Select" at bounding box center [72, 233] width 15 height 15
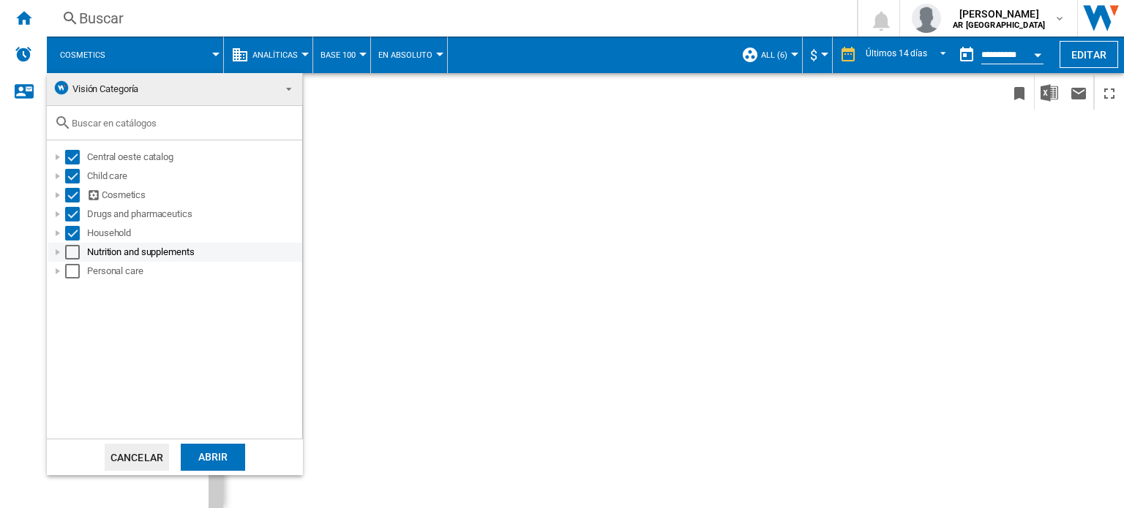
click at [74, 254] on div "Select" at bounding box center [72, 252] width 15 height 15
click at [70, 273] on div "Select" at bounding box center [72, 271] width 15 height 15
click at [205, 469] on div "Abrir" at bounding box center [213, 457] width 64 height 27
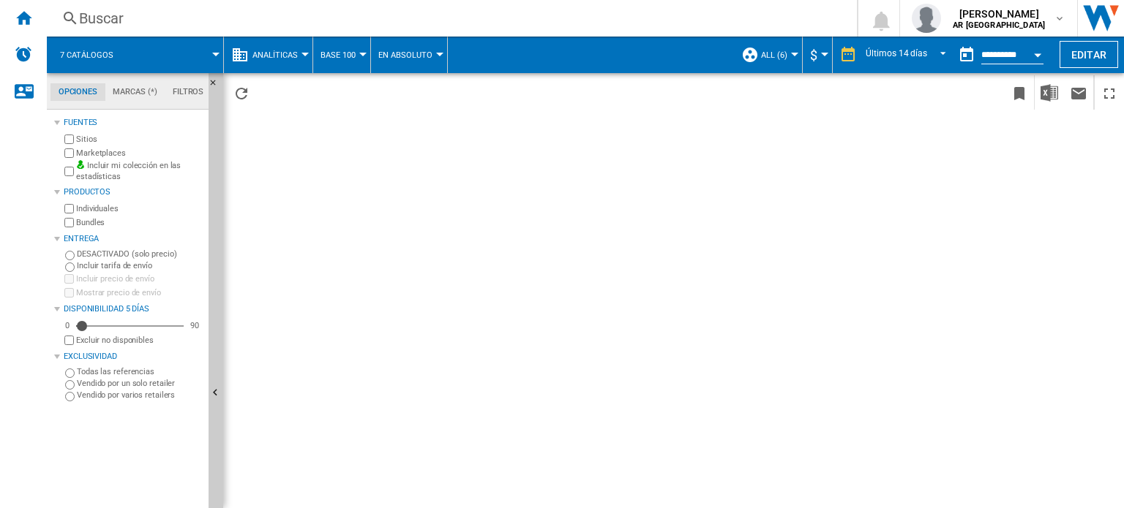
click at [421, 61] on button "En absoluto" at bounding box center [408, 55] width 61 height 37
click at [406, 124] on span "En relativo" at bounding box center [406, 125] width 53 height 13
click at [286, 50] on span "Analíticas" at bounding box center [274, 55] width 45 height 10
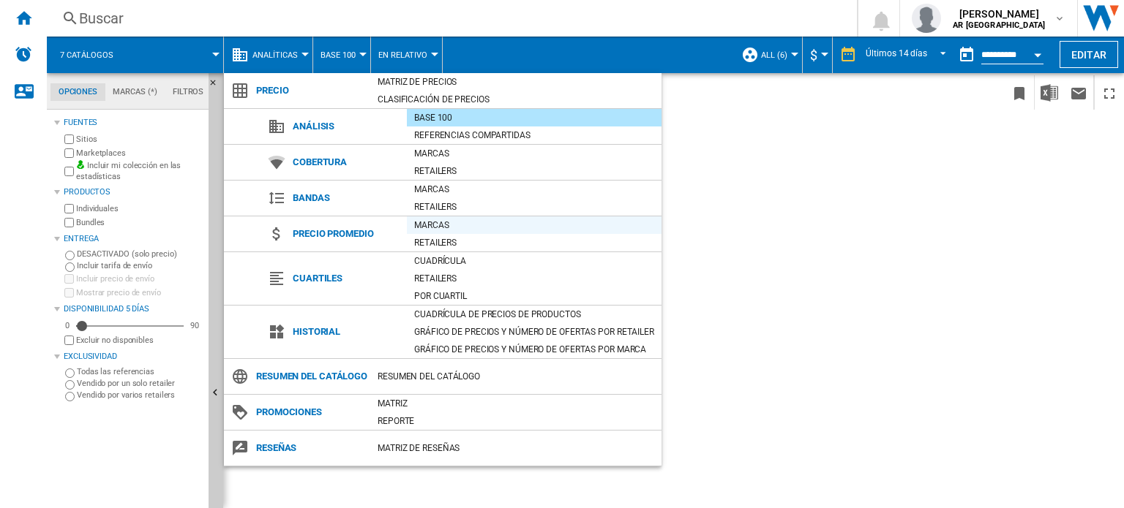
click at [440, 223] on div "Marcas" at bounding box center [534, 225] width 255 height 15
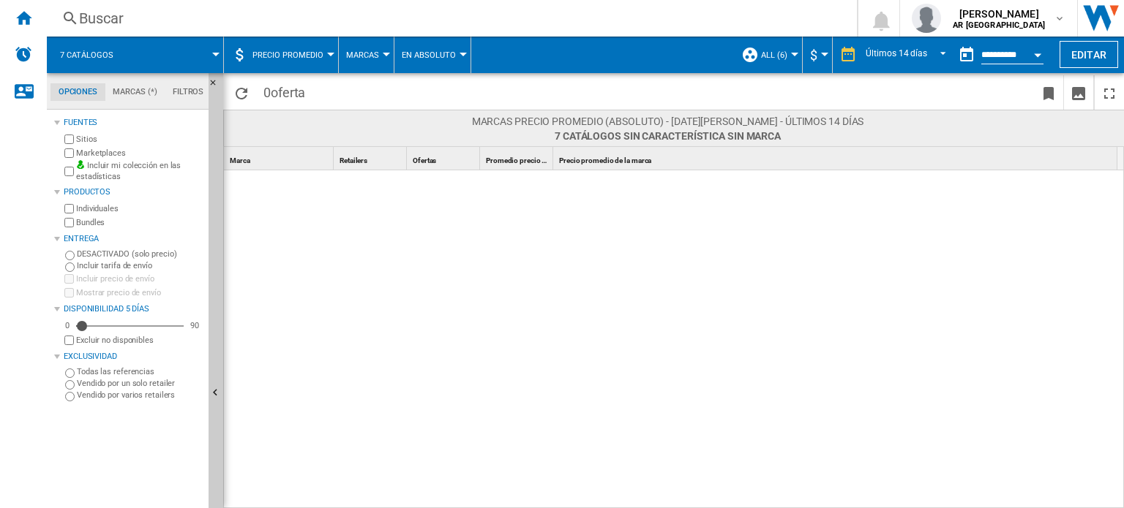
click at [586, 159] on span "Precio promedio de la marca" at bounding box center [605, 161] width 92 height 8
click at [1012, 60] on input "**********" at bounding box center [1012, 56] width 62 height 13
click at [1039, 52] on button "Open calendar" at bounding box center [1037, 52] width 26 height 26
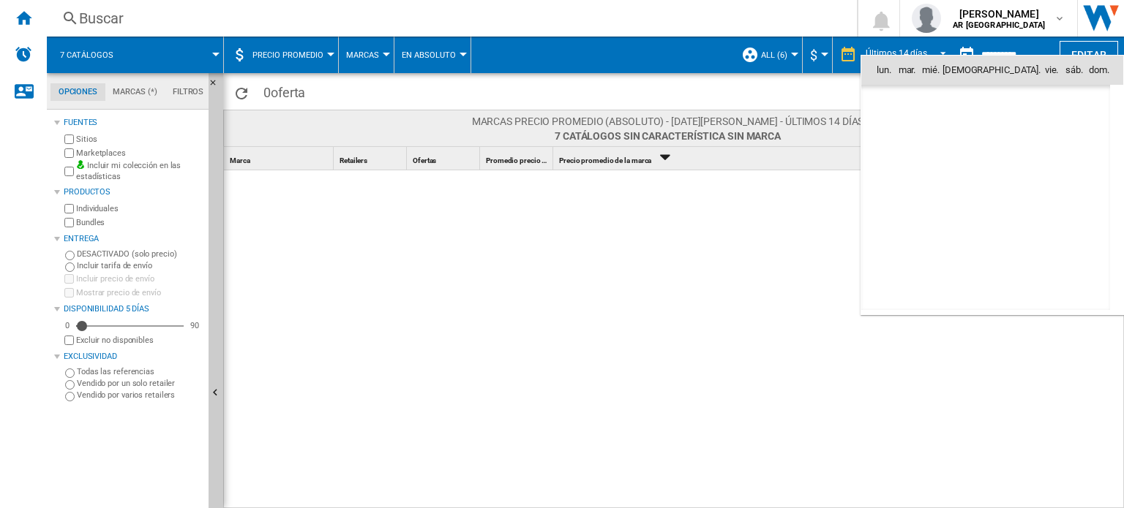
scroll to position [6978, 0]
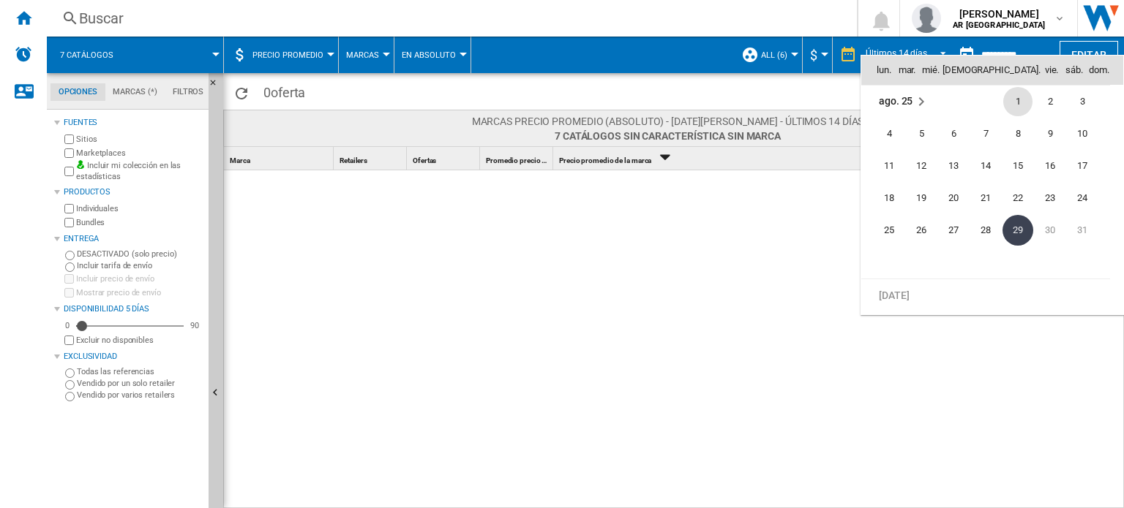
click at [1019, 98] on span "1" at bounding box center [1017, 101] width 29 height 29
type input "**********"
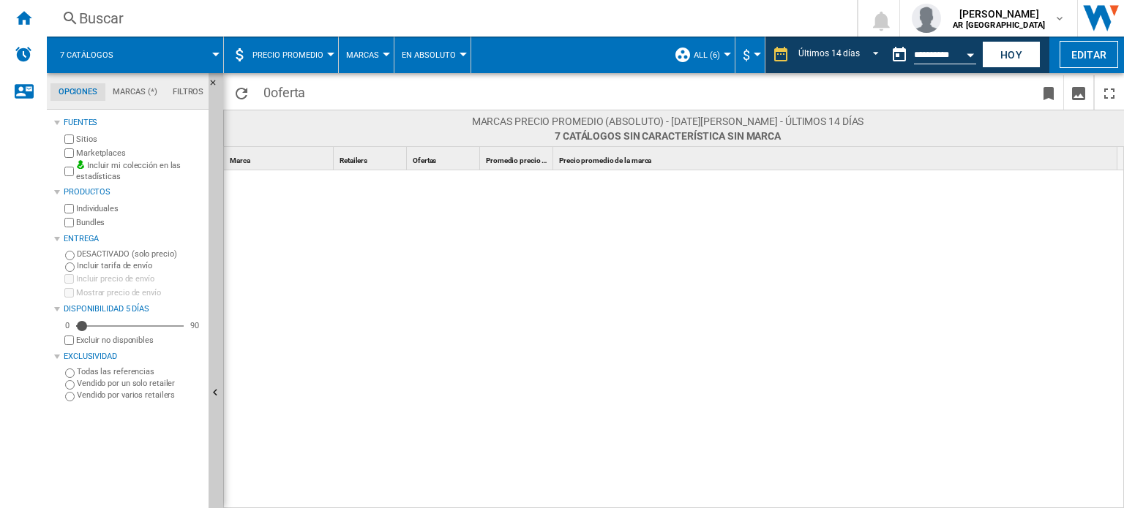
click at [296, 54] on span "Precio promedio" at bounding box center [287, 55] width 71 height 10
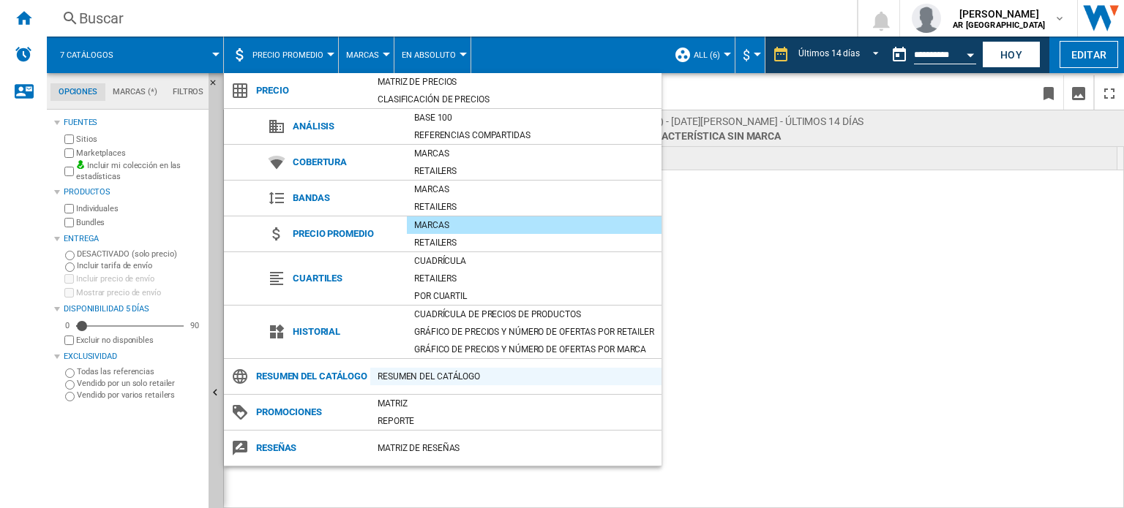
click at [396, 384] on div "Resumen del catálogo" at bounding box center [515, 376] width 291 height 15
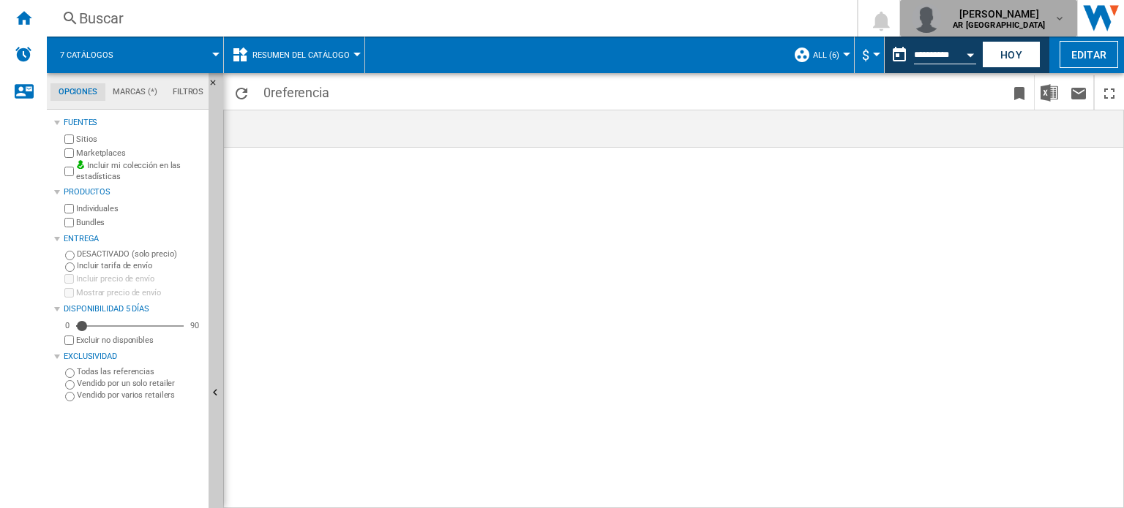
click at [927, 17] on img "button" at bounding box center [925, 18] width 29 height 29
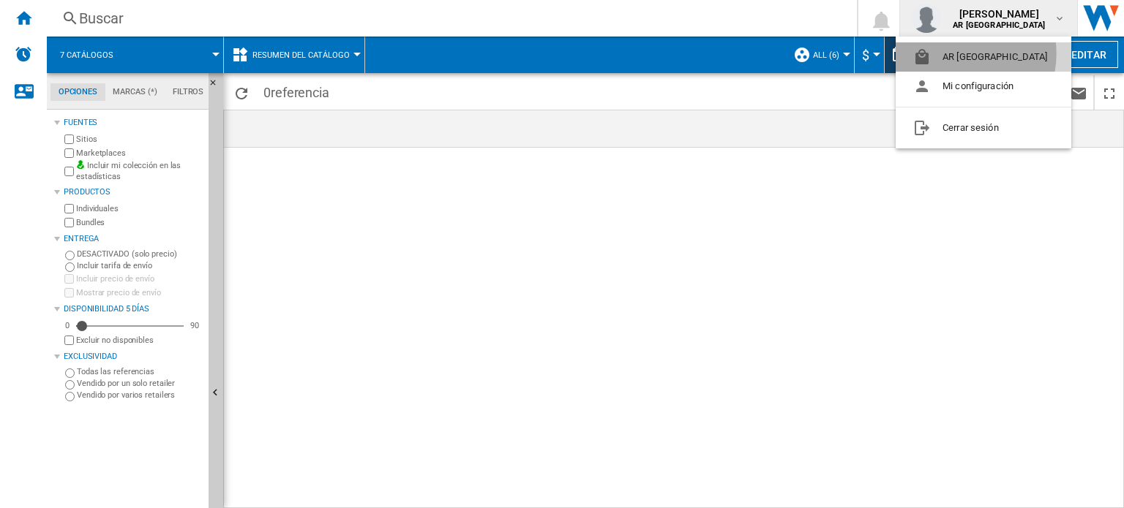
click at [955, 53] on button "AR [GEOGRAPHIC_DATA]" at bounding box center [983, 56] width 176 height 29
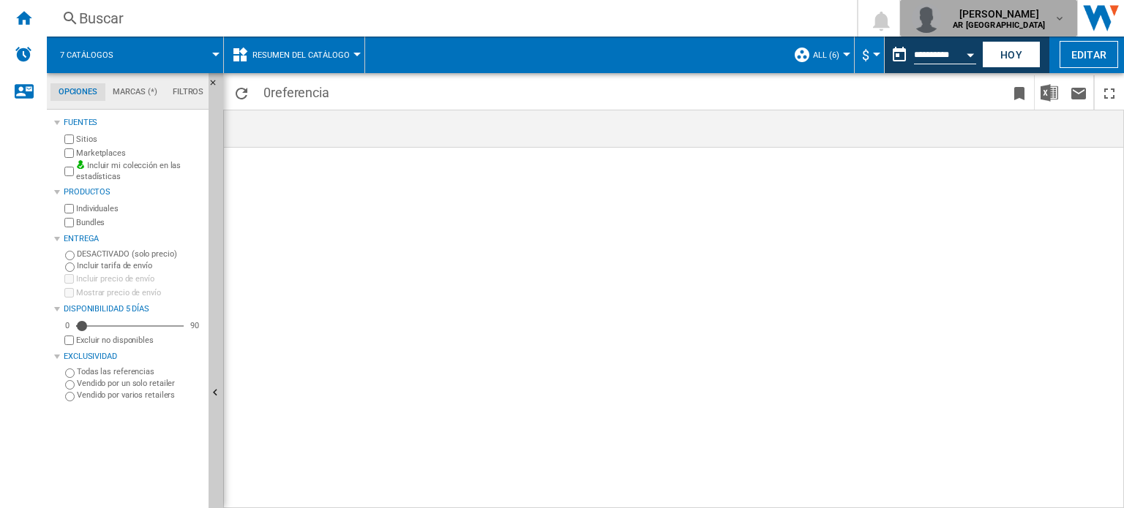
click at [981, 16] on span "[PERSON_NAME]" at bounding box center [998, 14] width 92 height 15
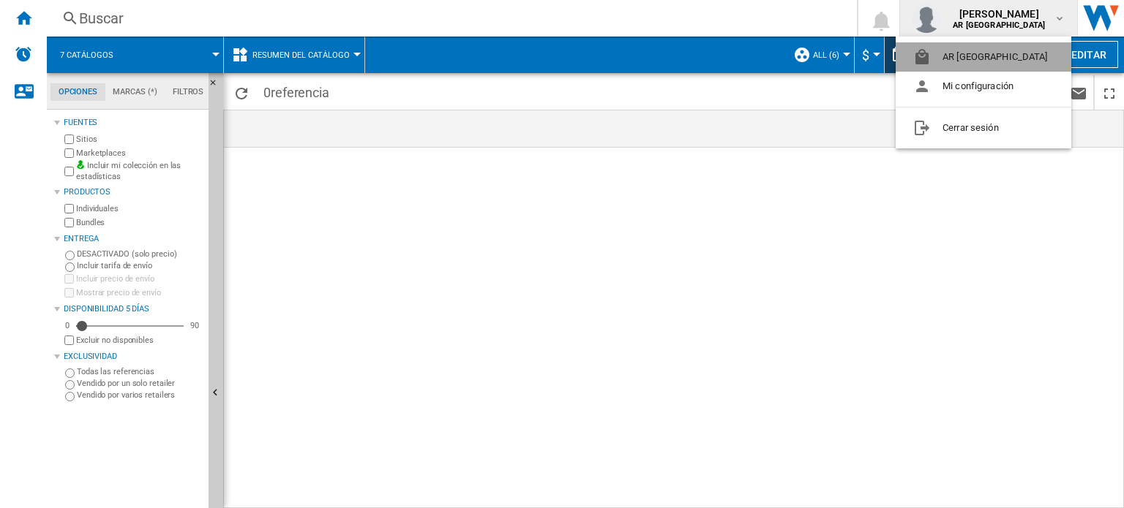
click at [999, 59] on button "AR [GEOGRAPHIC_DATA]" at bounding box center [983, 56] width 176 height 29
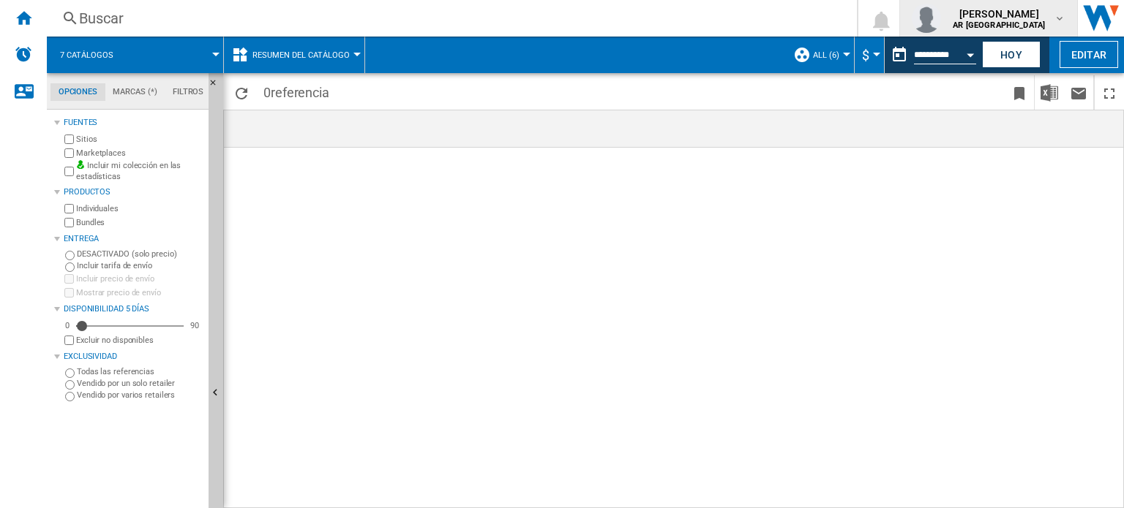
click at [1056, 15] on md-icon "button" at bounding box center [1059, 18] width 12 height 12
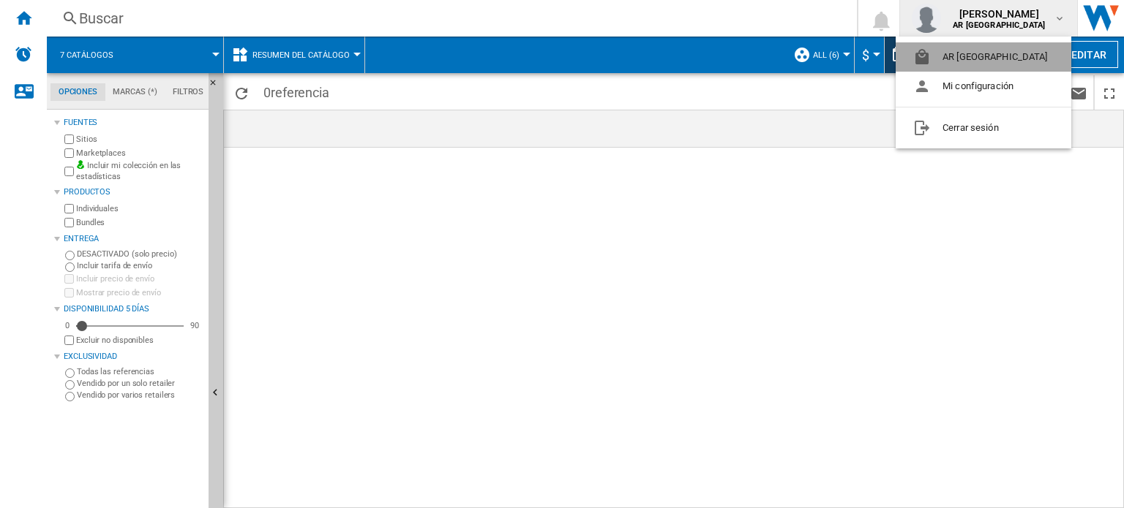
click at [998, 60] on button "AR [GEOGRAPHIC_DATA]" at bounding box center [983, 56] width 176 height 29
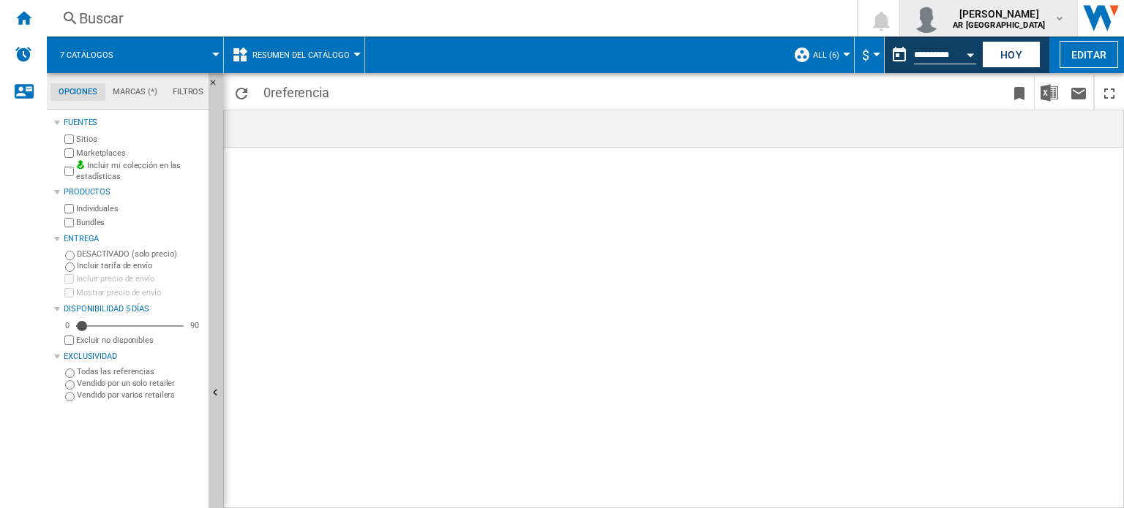
click at [1064, 22] on md-icon "button" at bounding box center [1059, 18] width 12 height 12
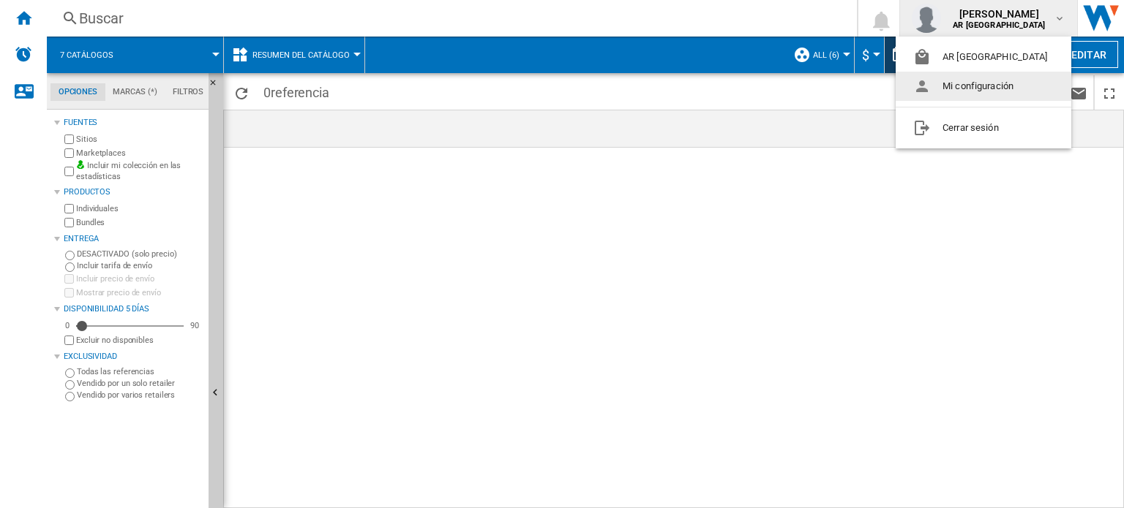
click at [1013, 93] on button "Mi configuración" at bounding box center [983, 86] width 176 height 29
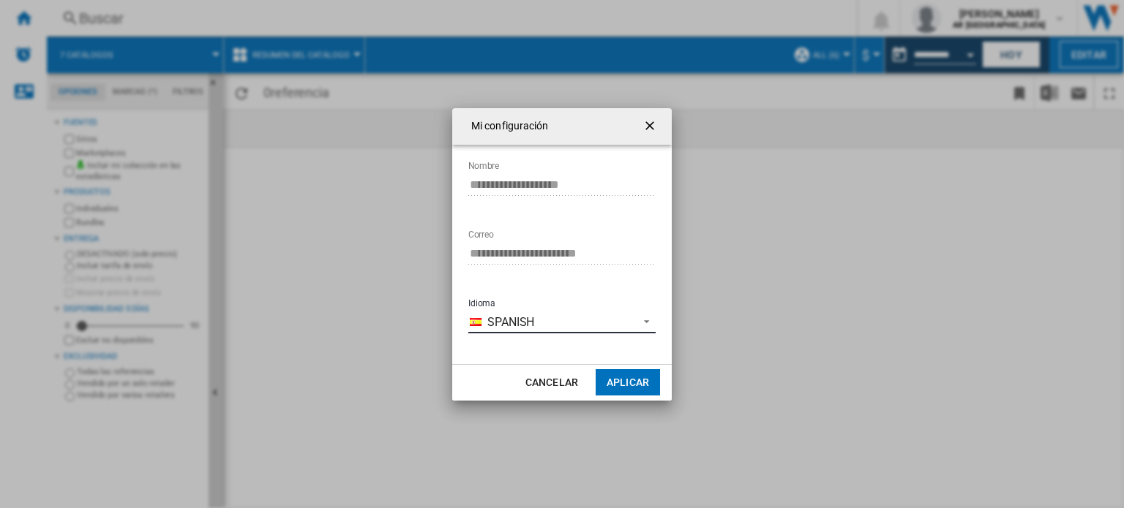
click at [654, 320] on md-select-value "Spanish" at bounding box center [561, 323] width 187 height 22
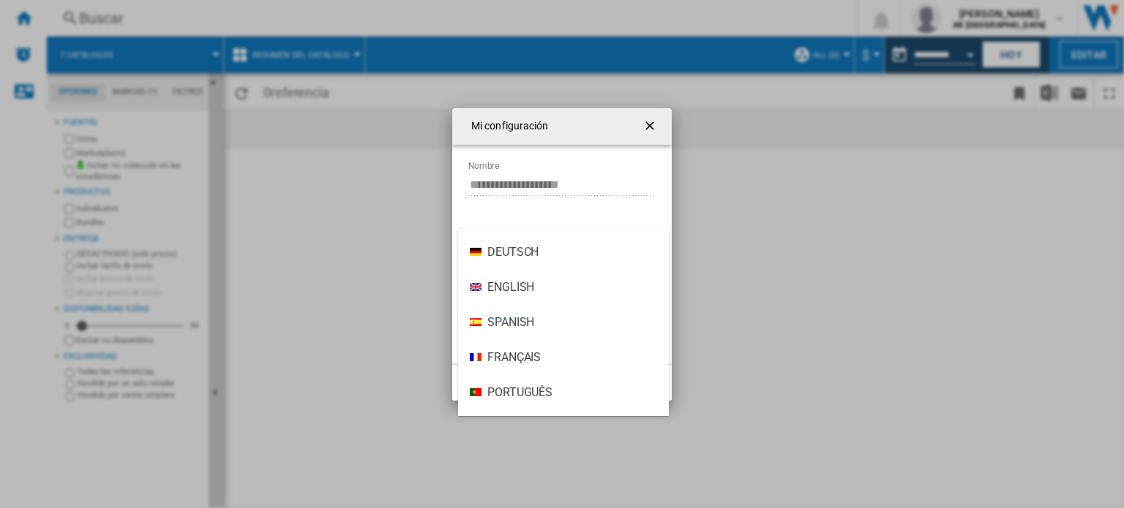
click at [780, 293] on md-backdrop at bounding box center [562, 254] width 1124 height 508
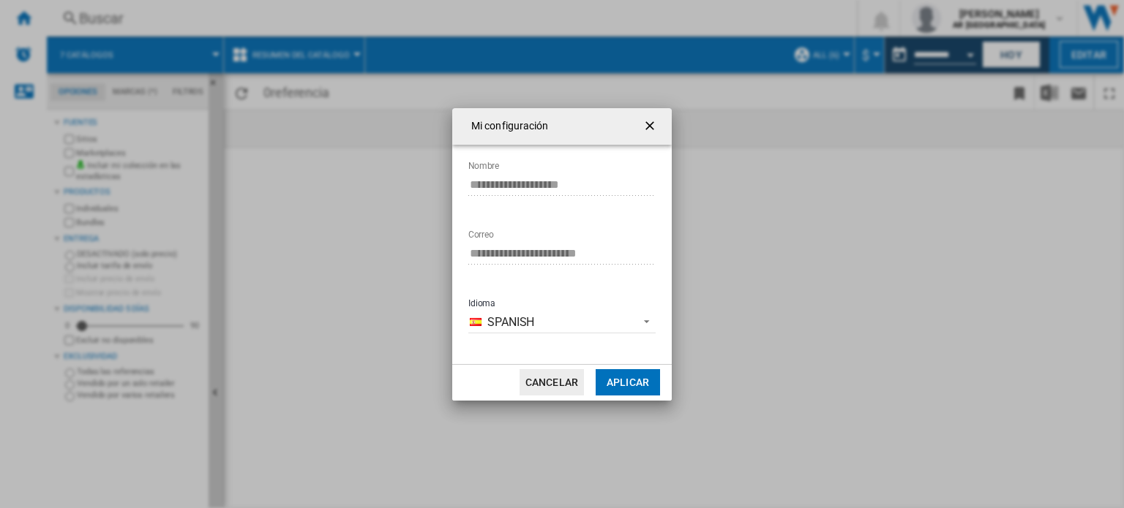
click at [554, 379] on button "Cancelar" at bounding box center [551, 382] width 64 height 26
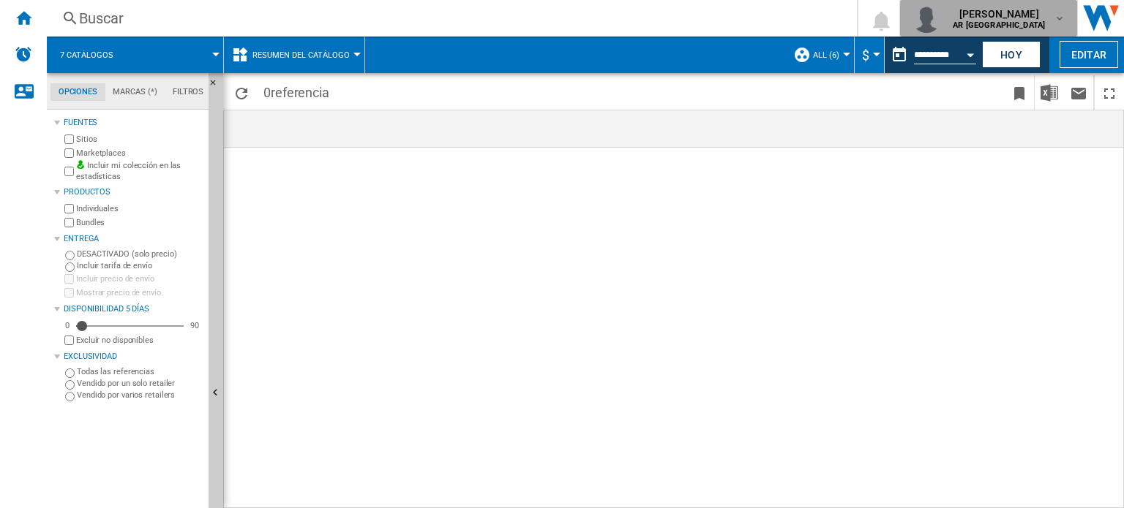
click at [995, 21] on b "AR [GEOGRAPHIC_DATA]" at bounding box center [998, 25] width 92 height 10
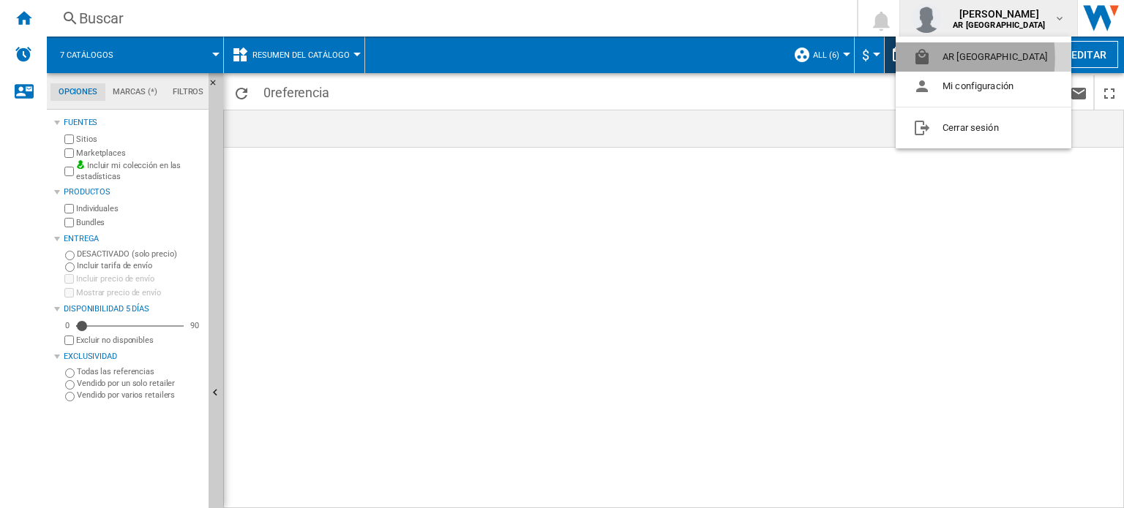
click at [920, 58] on button "AR [GEOGRAPHIC_DATA]" at bounding box center [983, 56] width 176 height 29
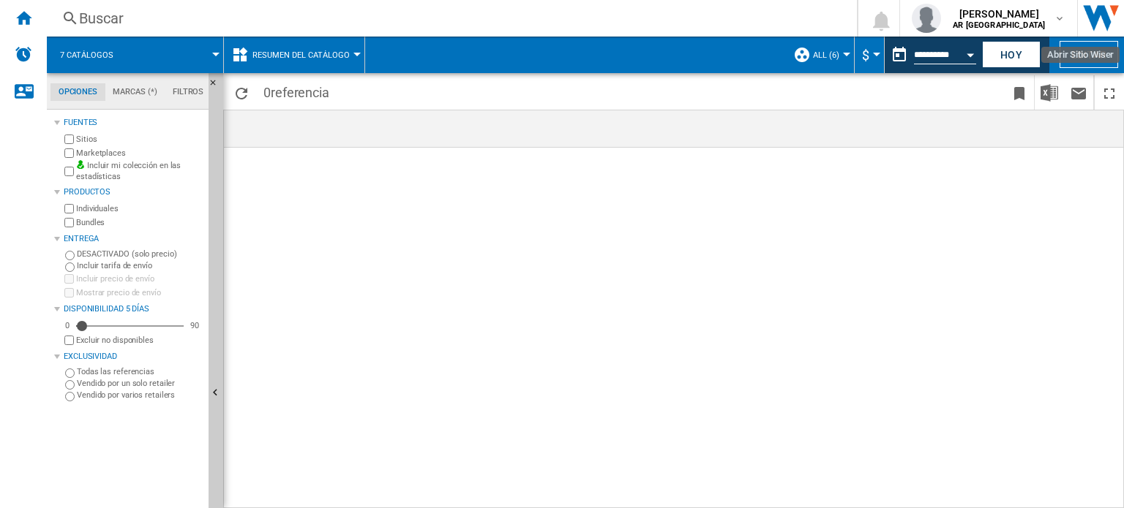
click at [1099, 15] on img "Abrir Sitio Wiser" at bounding box center [1100, 18] width 46 height 37
click at [23, 16] on ng-md-icon "Inicio" at bounding box center [24, 18] width 18 height 18
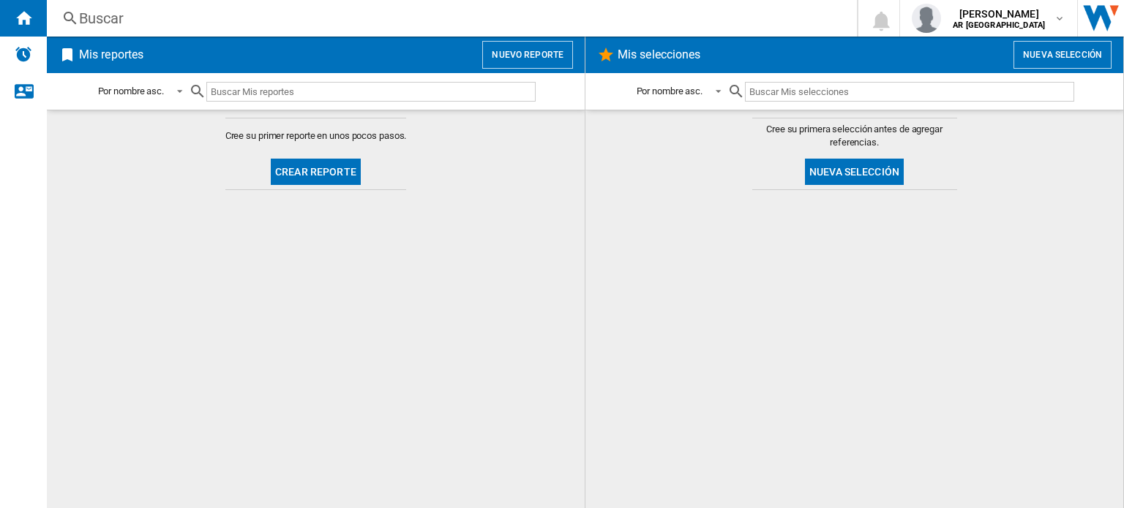
click at [661, 56] on h2 "Mis selecciones" at bounding box center [658, 55] width 89 height 28
click at [830, 173] on button "Nueva selección" at bounding box center [854, 172] width 99 height 26
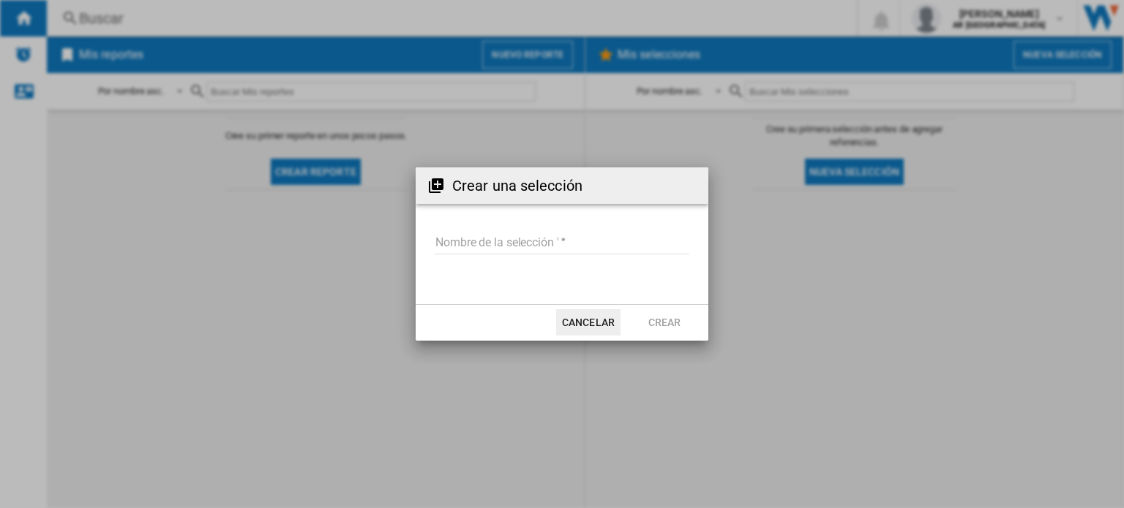
click at [595, 325] on button "Cancelar" at bounding box center [588, 322] width 64 height 26
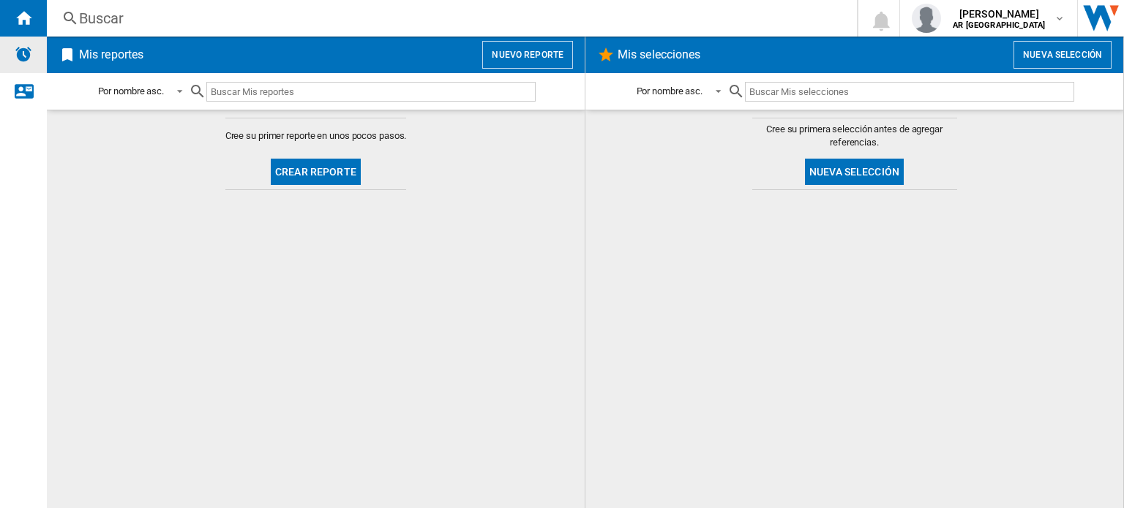
click at [25, 58] on img "Alertas" at bounding box center [24, 54] width 18 height 18
